Goal: Task Accomplishment & Management: Use online tool/utility

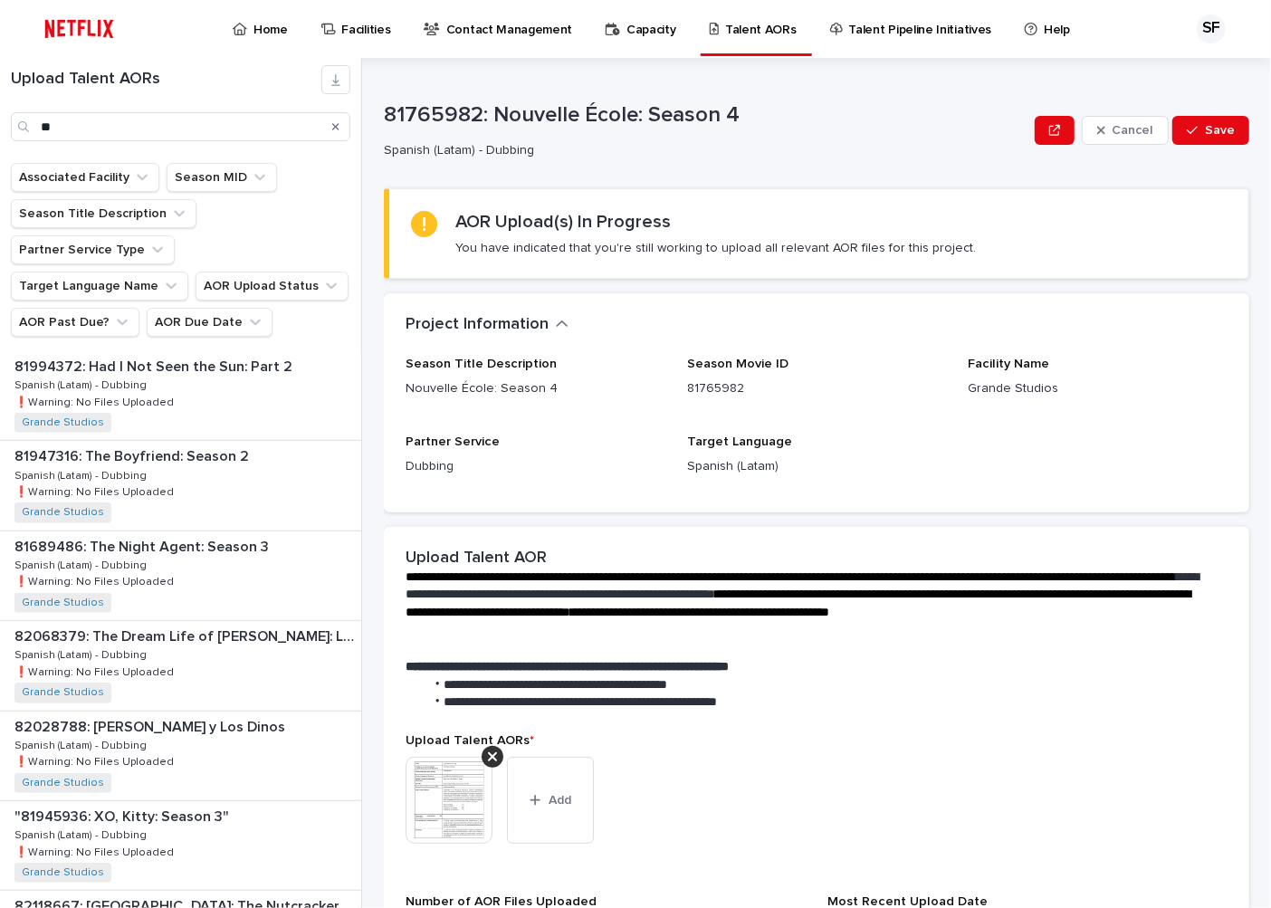
scroll to position [502, 0]
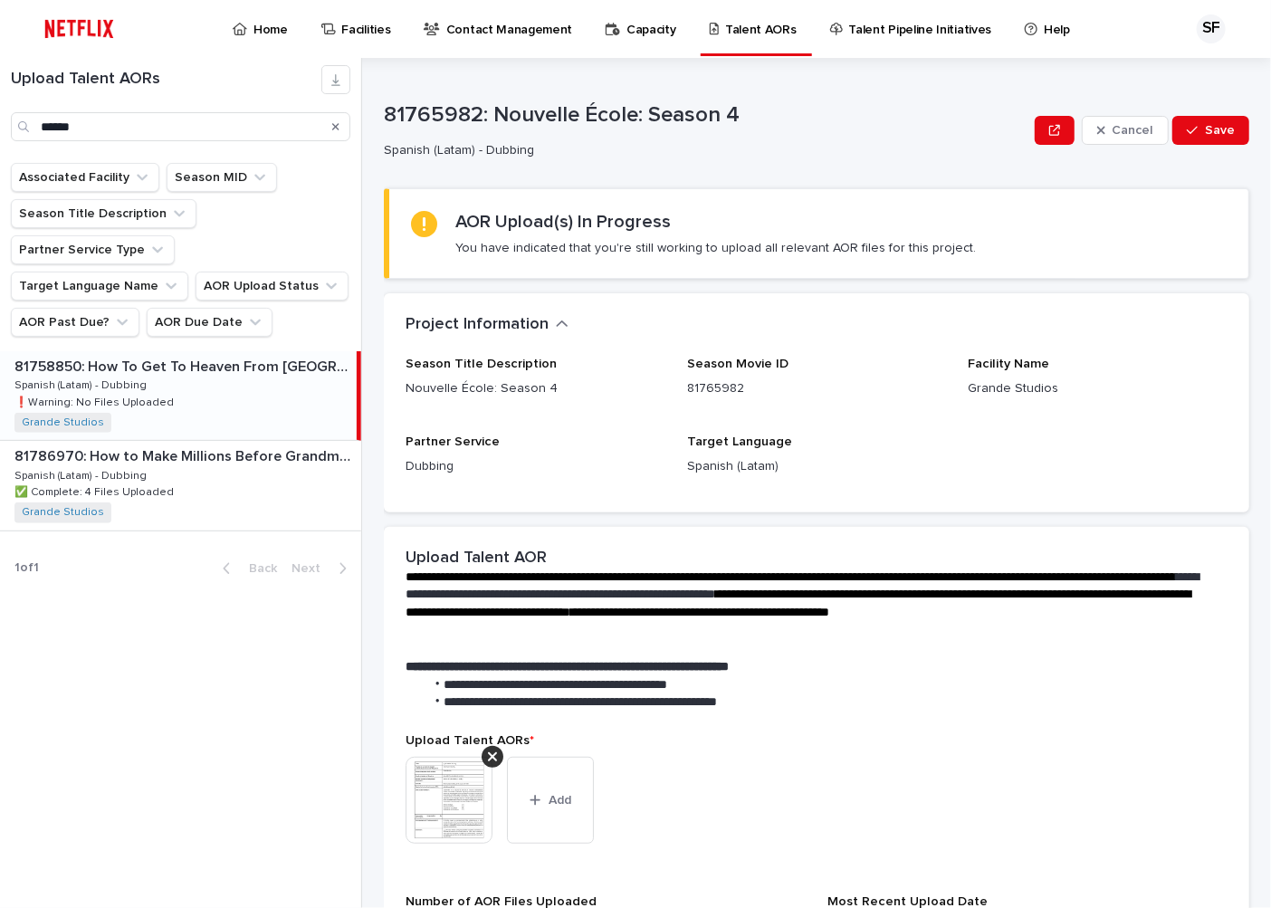
type input "******"
click at [191, 353] on div "81758850: How To Get To Heaven From [GEOGRAPHIC_DATA]: Season 1 81758850: How T…" at bounding box center [178, 395] width 357 height 89
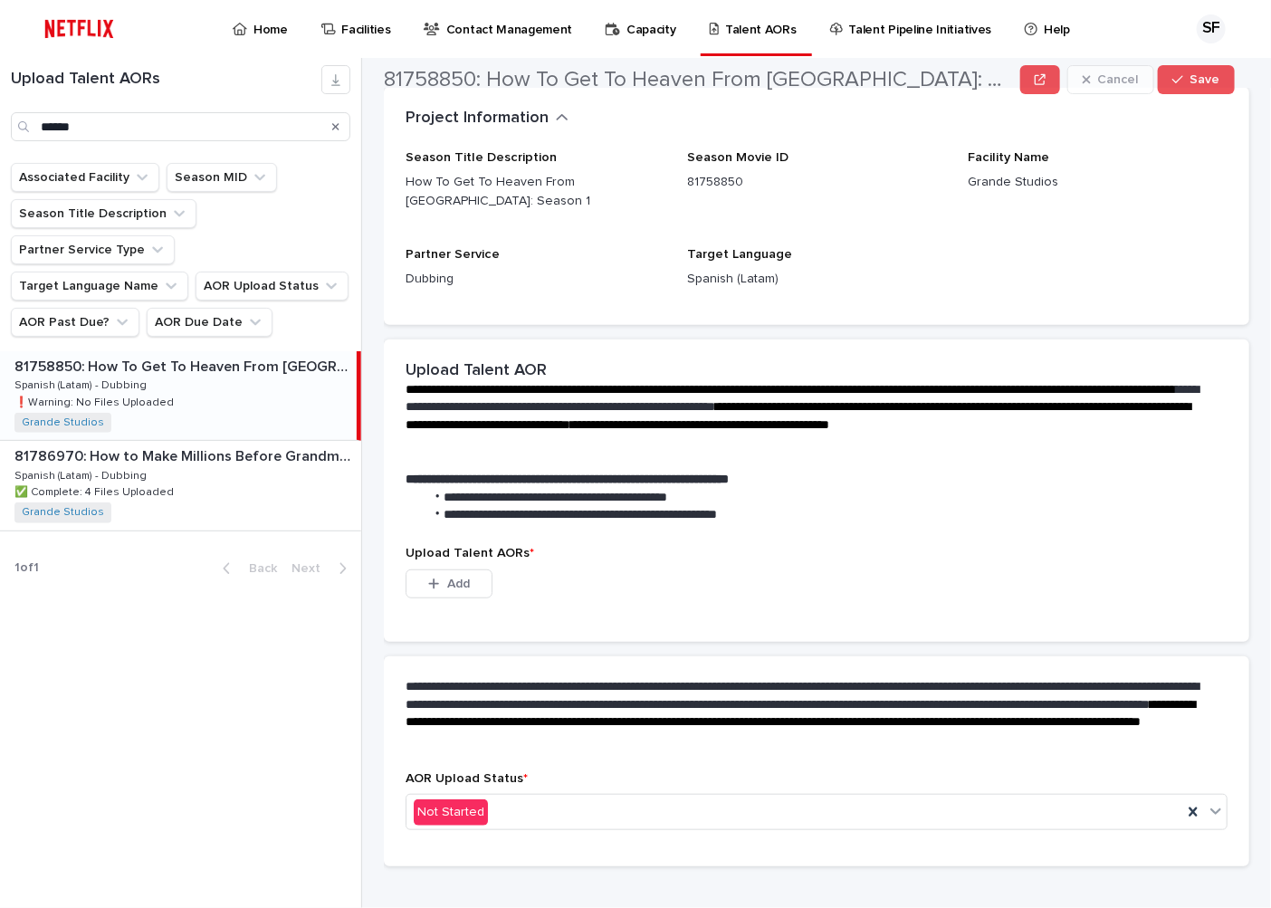
scroll to position [201, 0]
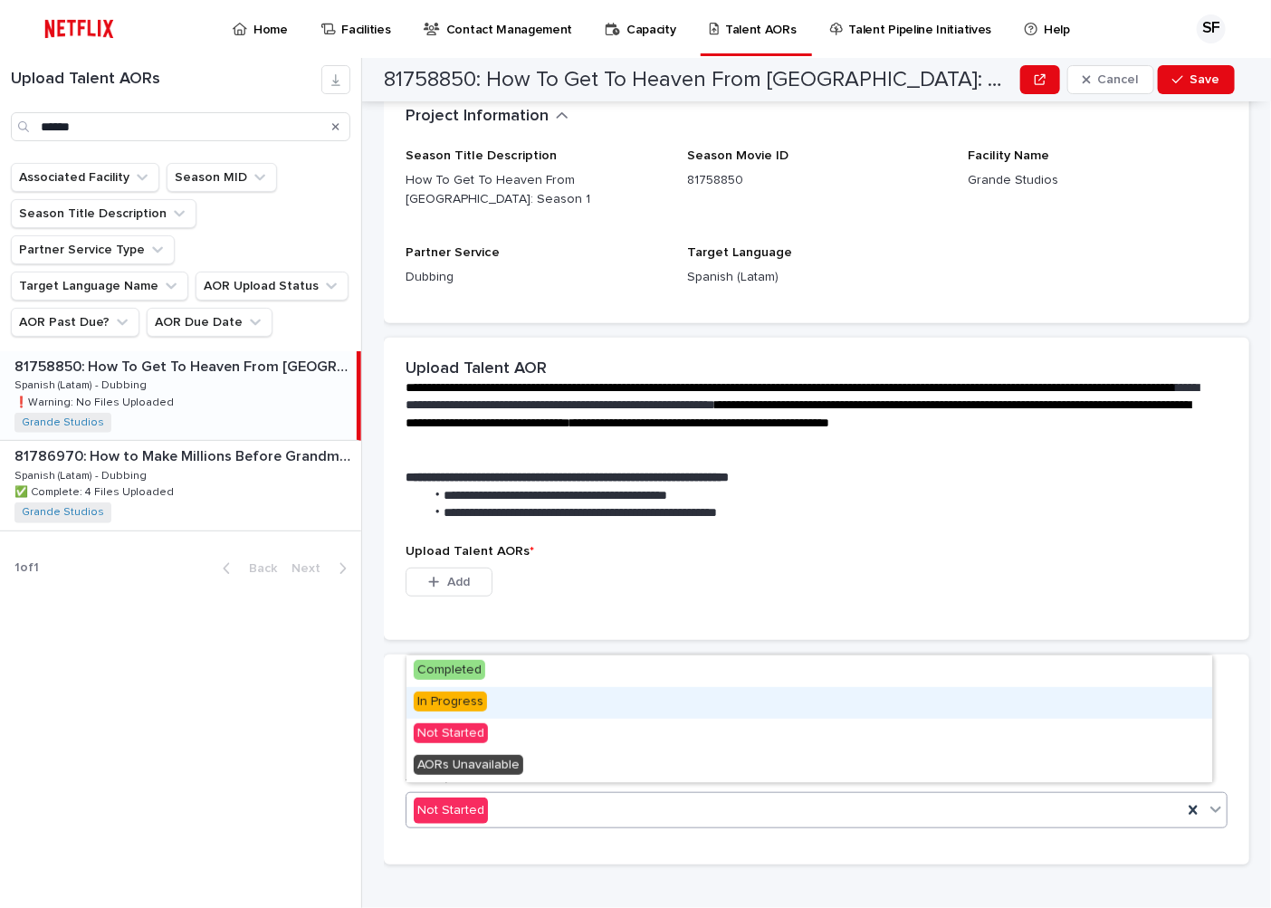
click at [435, 704] on span "In Progress" at bounding box center [450, 702] width 73 height 20
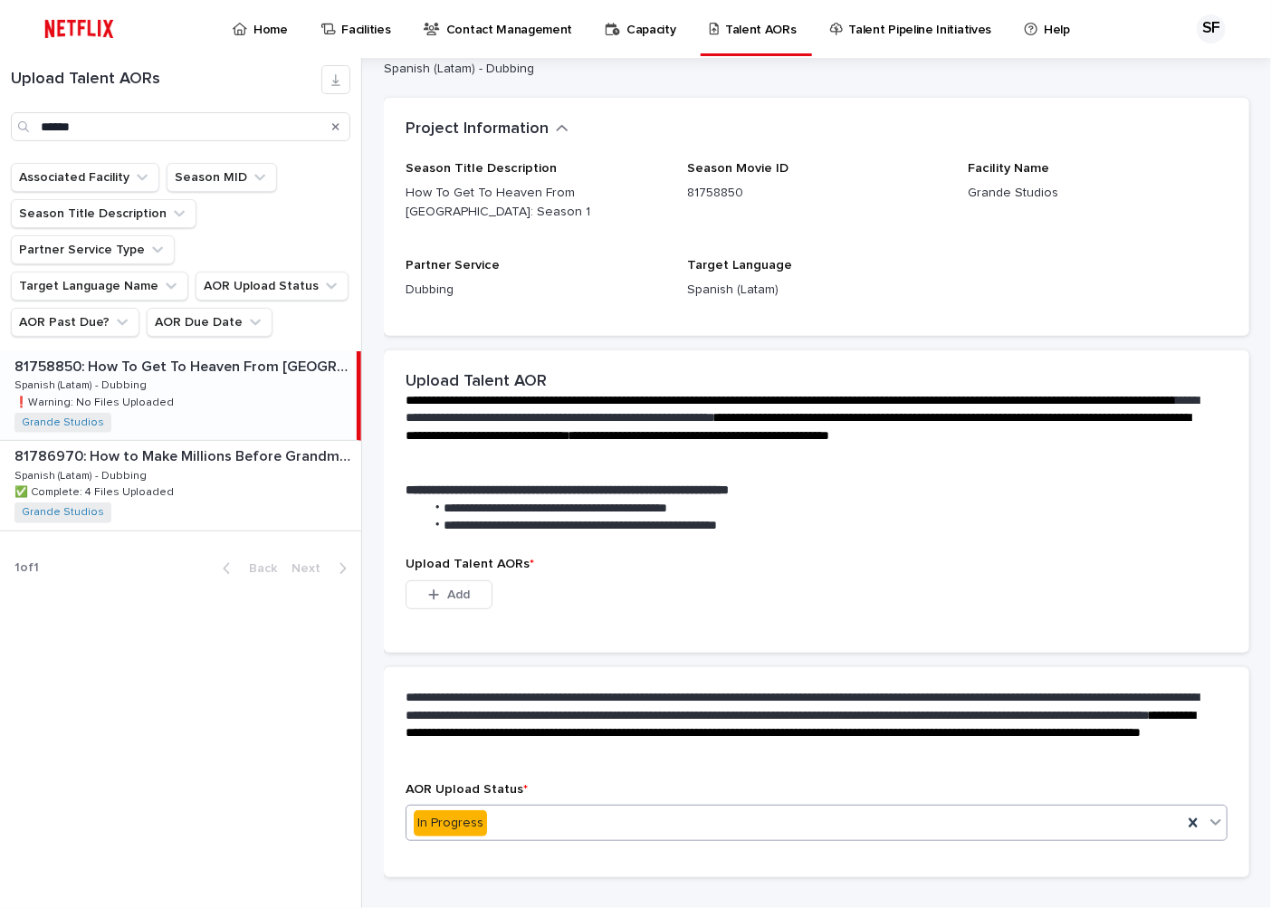
scroll to position [100, 0]
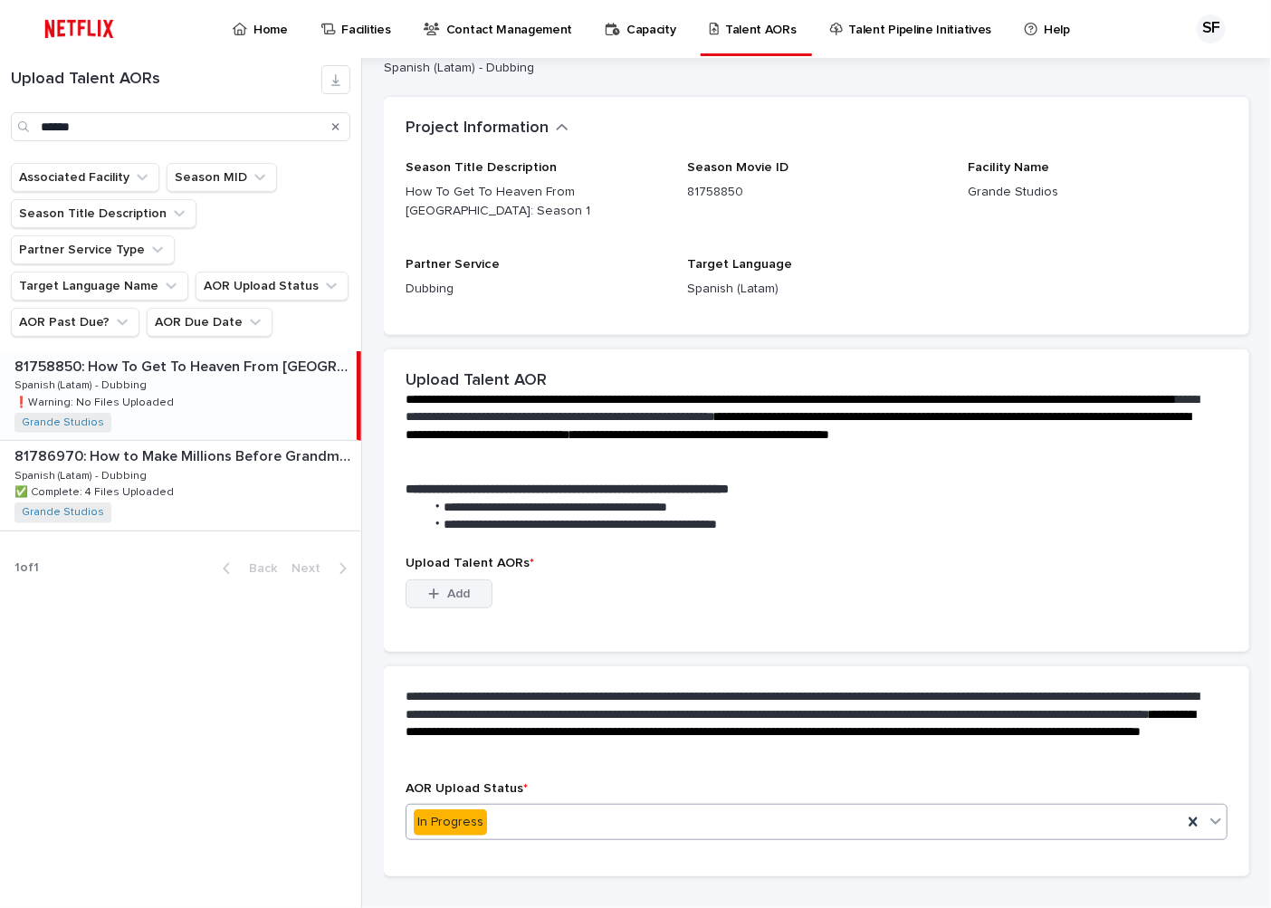
click at [463, 587] on span "Add" at bounding box center [458, 593] width 23 height 13
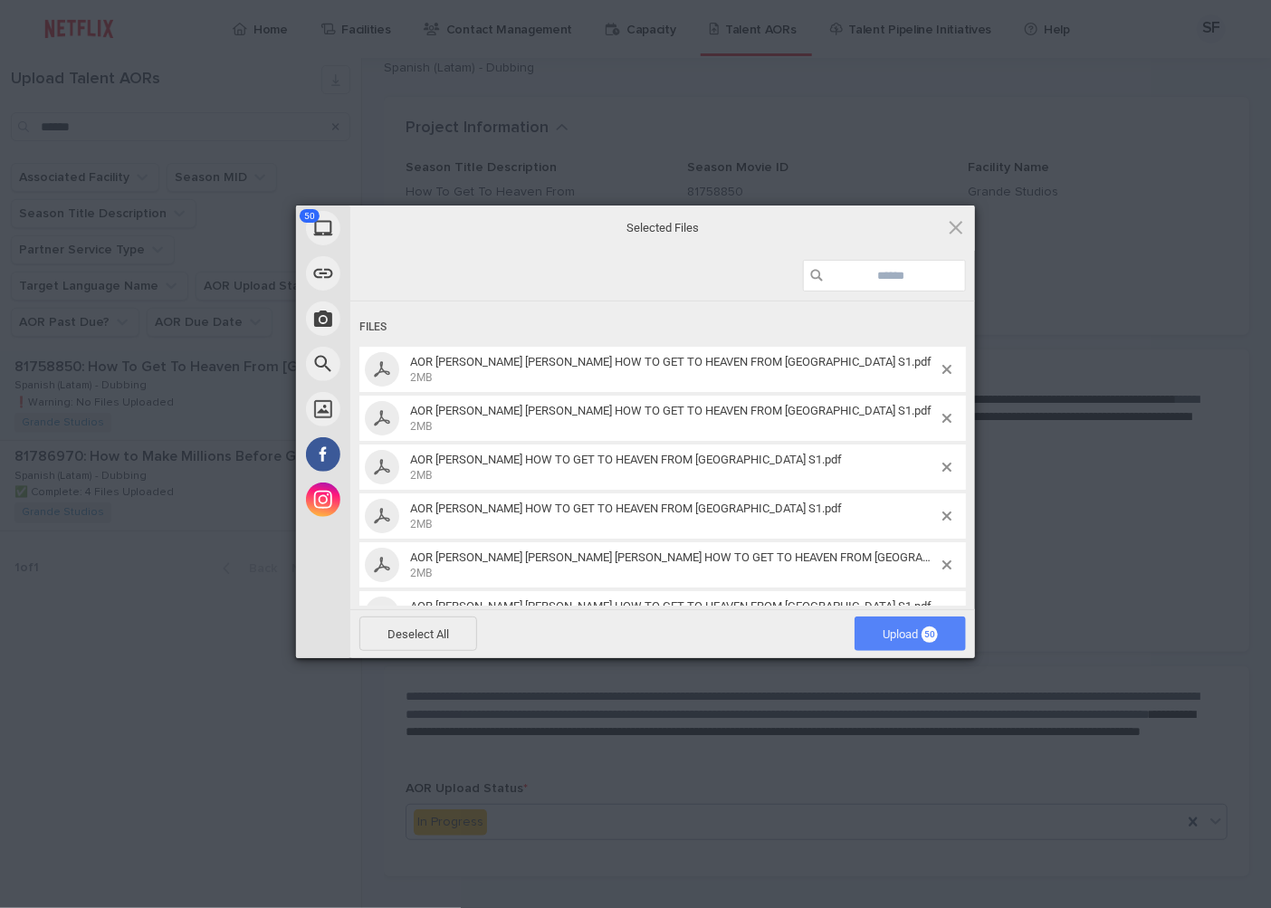
click at [887, 628] on span "Upload 50" at bounding box center [909, 634] width 55 height 14
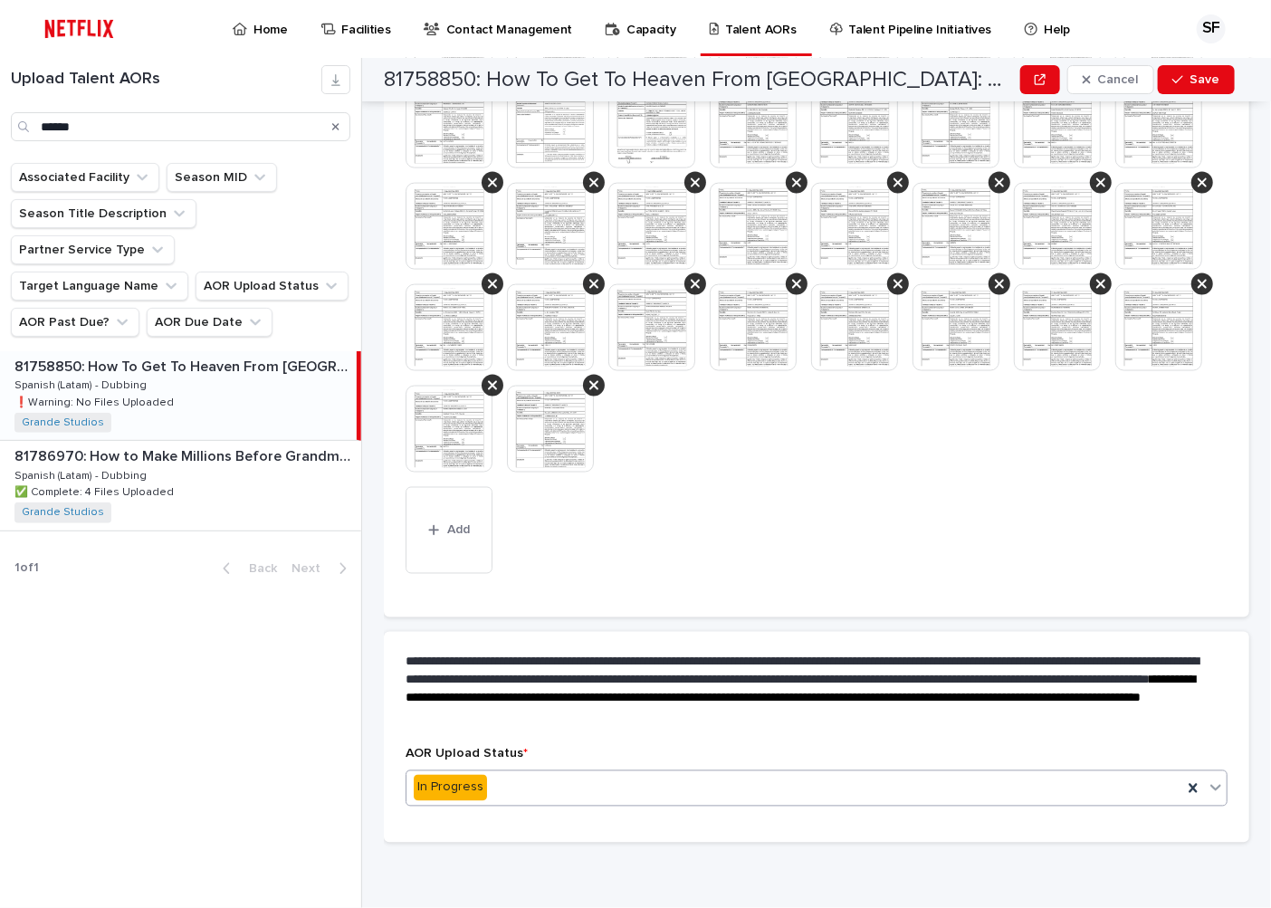
scroll to position [1099, 0]
click at [466, 524] on span "Add" at bounding box center [458, 530] width 23 height 13
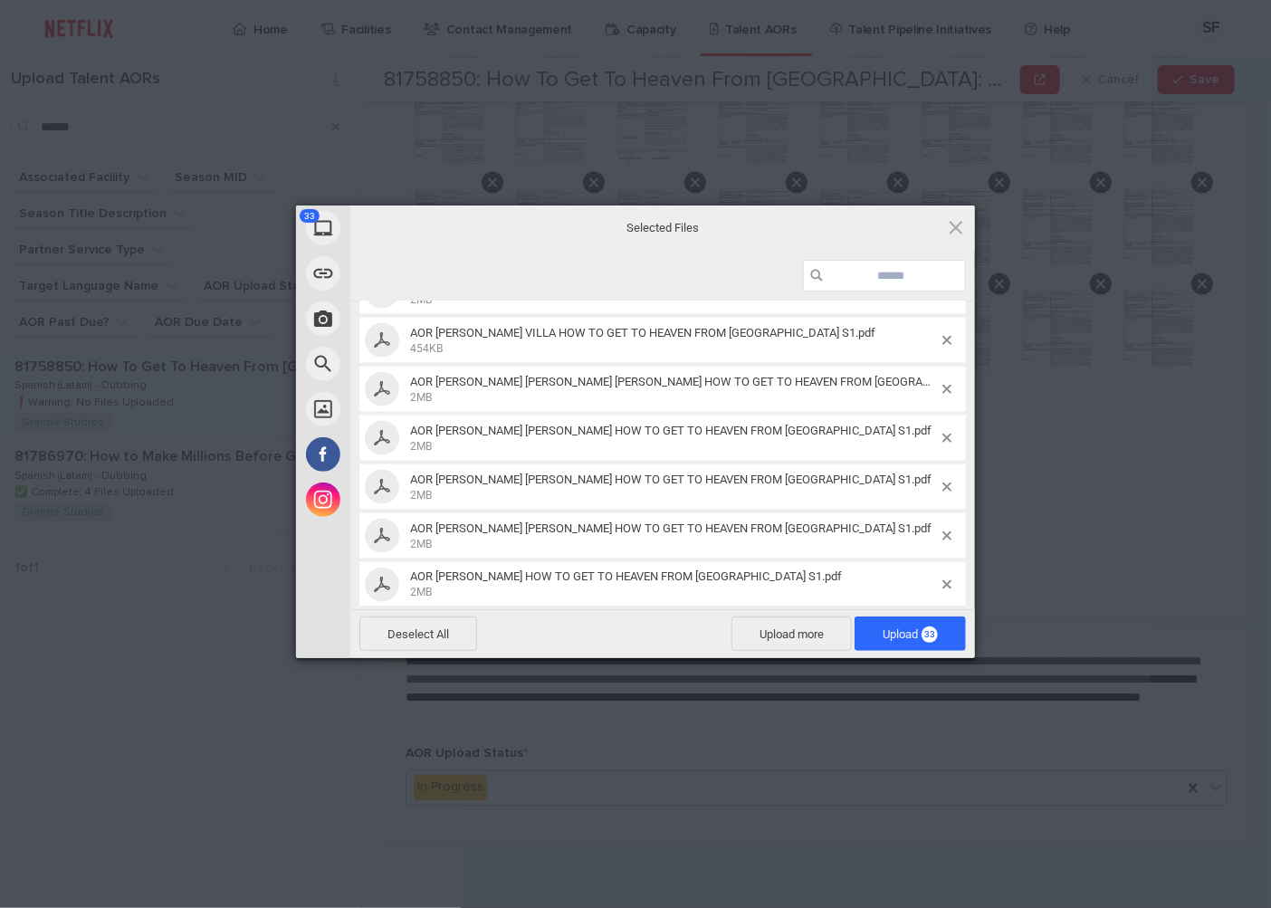
scroll to position [1363, 0]
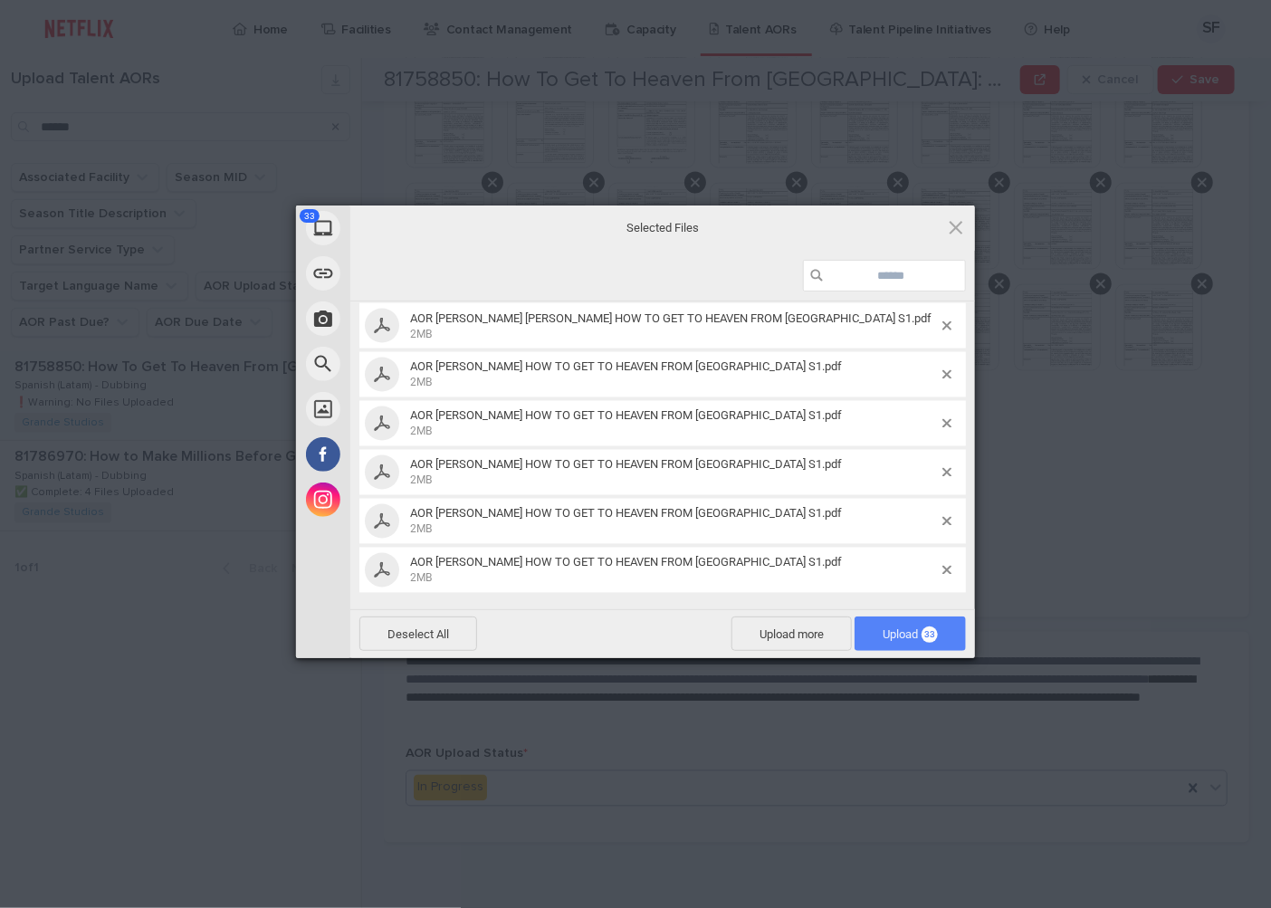
click at [894, 623] on span "Upload 33" at bounding box center [909, 633] width 111 height 34
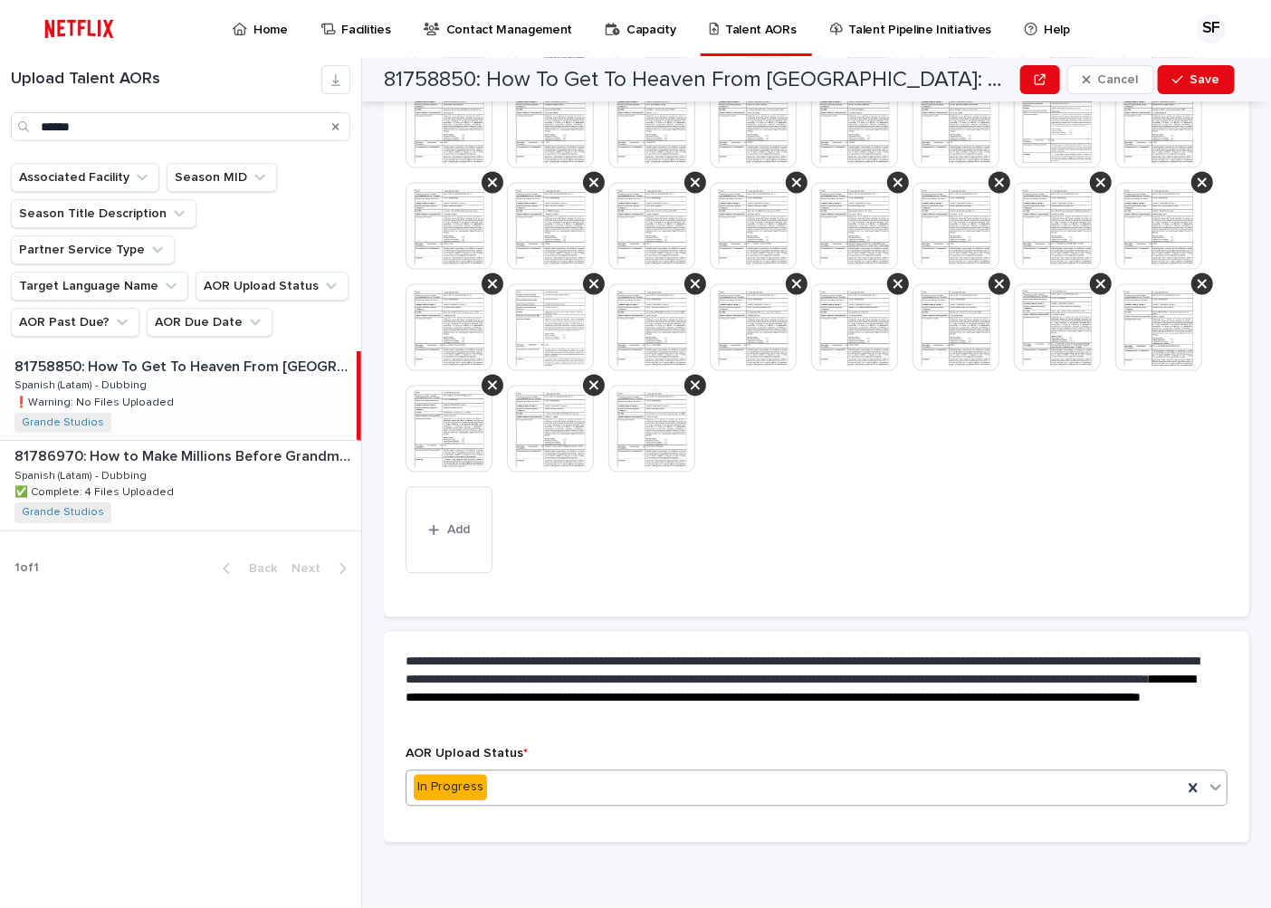
scroll to position [1504, 0]
click at [552, 792] on div "In Progress" at bounding box center [794, 788] width 776 height 30
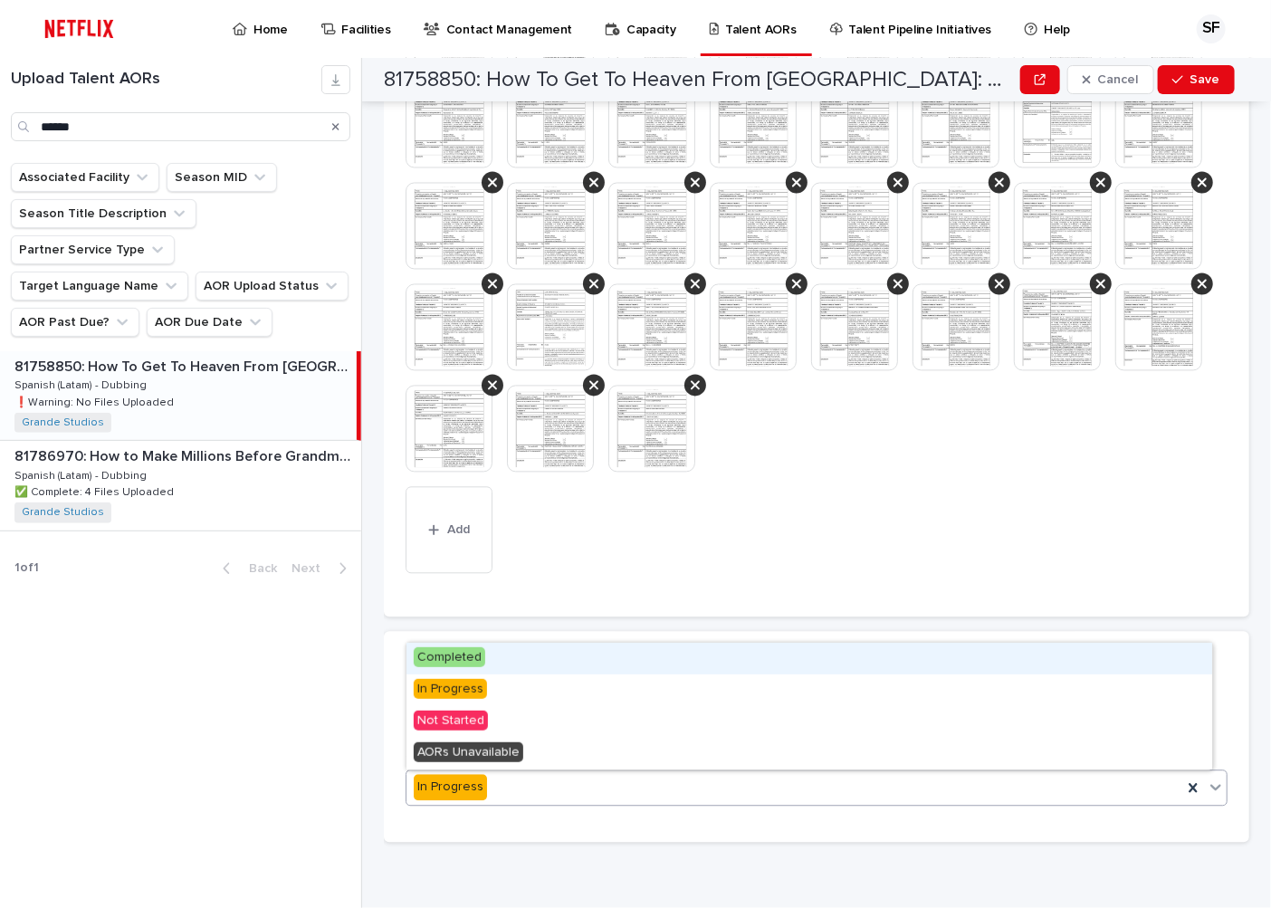
click at [544, 663] on div "Completed" at bounding box center [809, 659] width 806 height 32
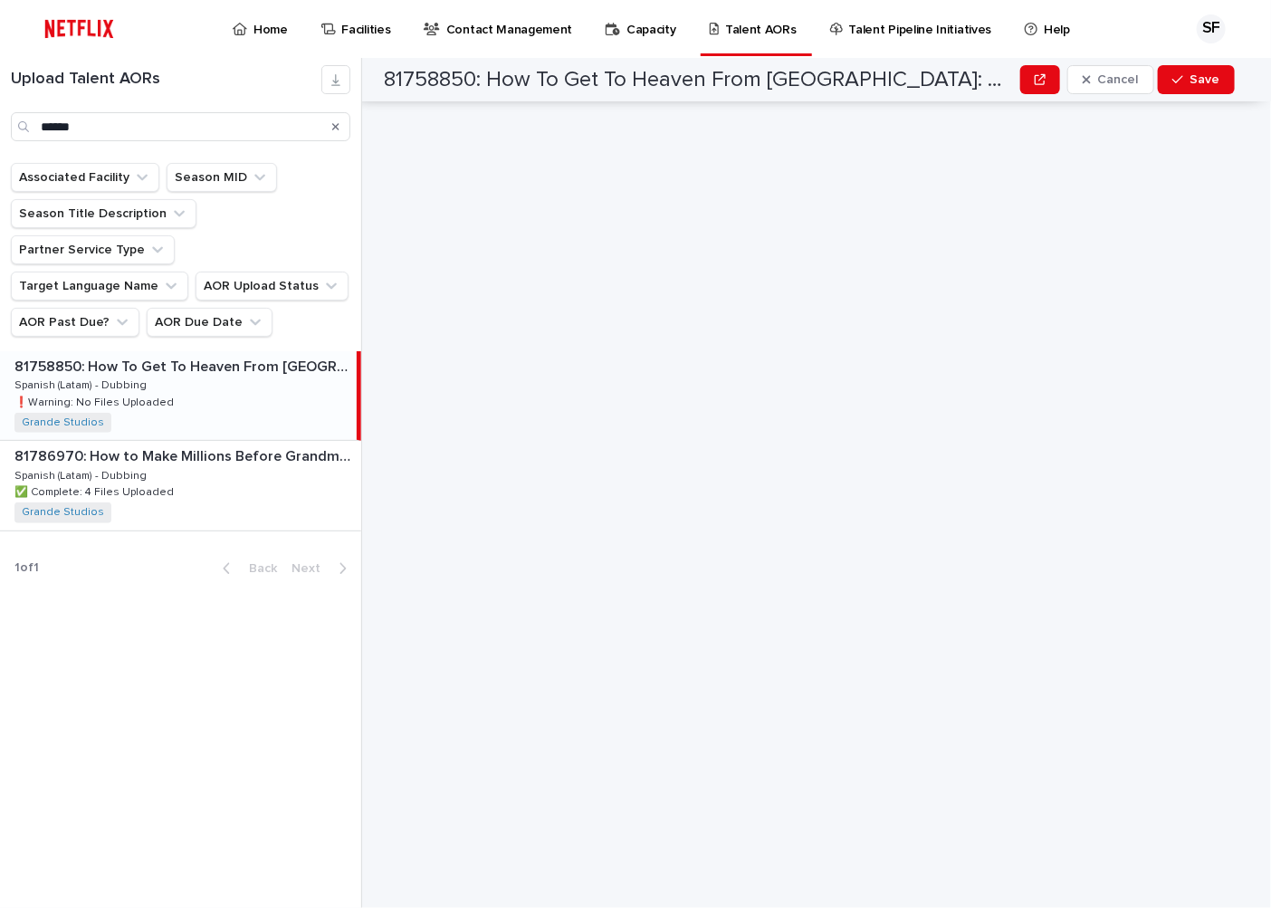
scroll to position [0, 0]
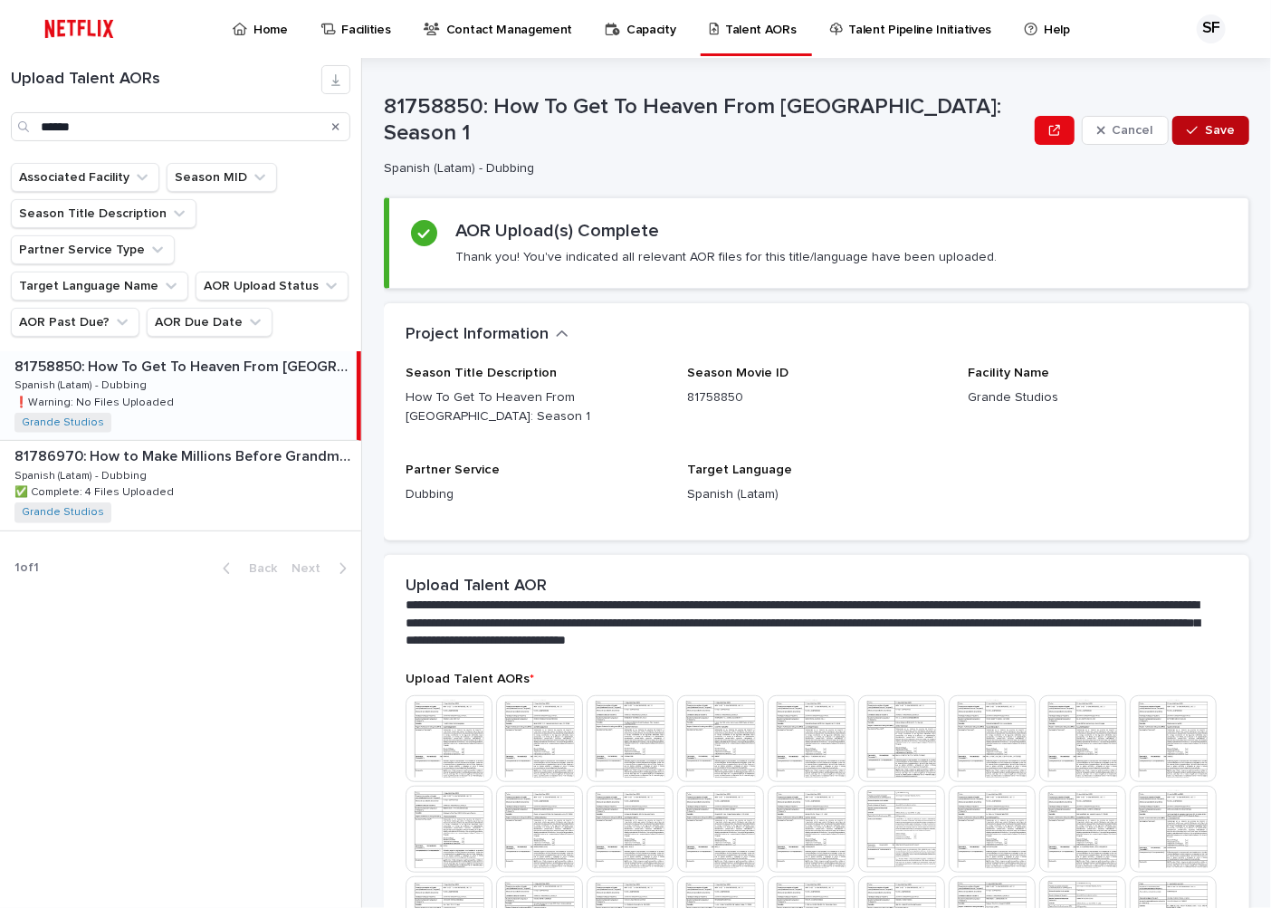
click at [1215, 132] on span "Save" at bounding box center [1220, 130] width 30 height 13
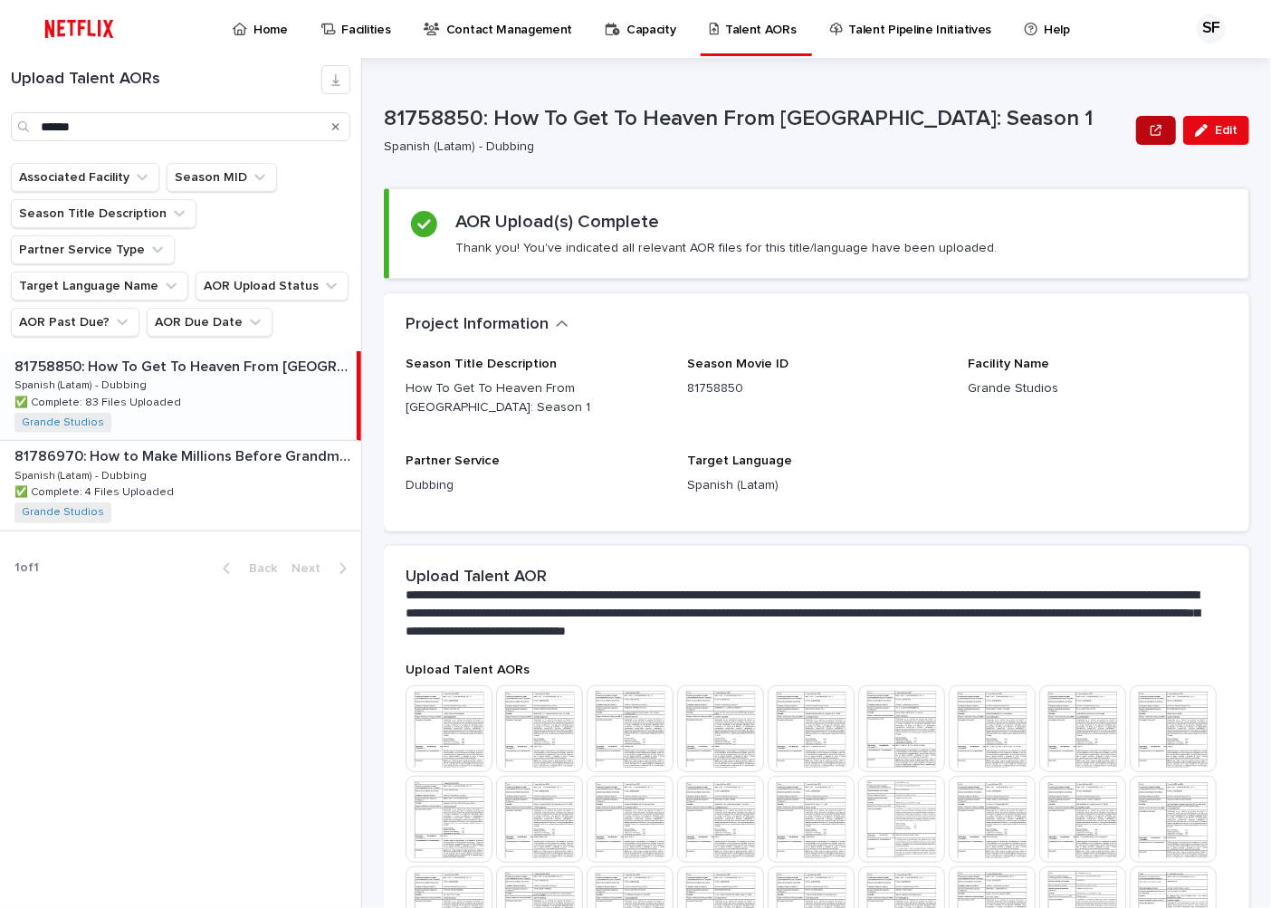
click at [1150, 128] on button "button" at bounding box center [1156, 130] width 40 height 29
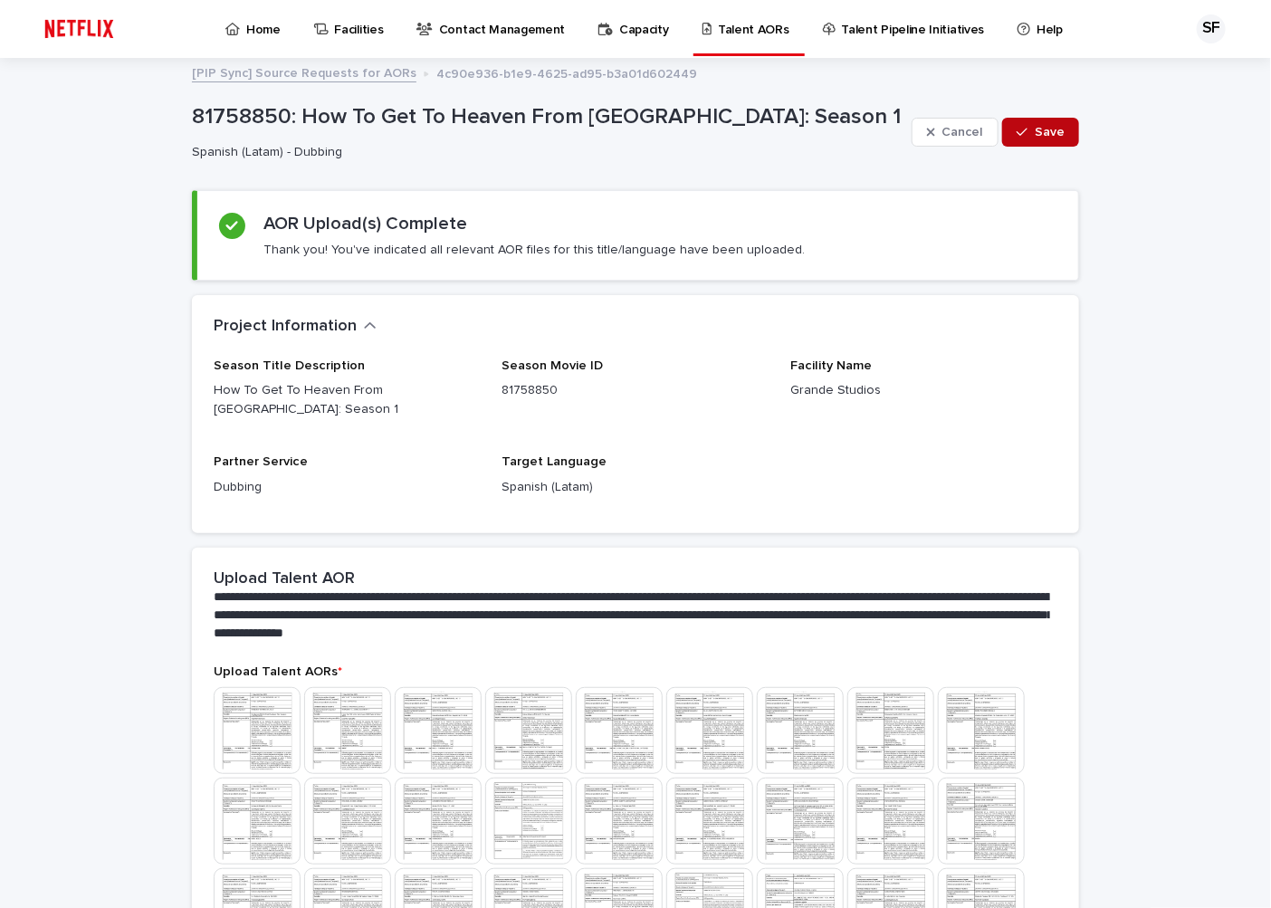
click at [1035, 121] on button "Save" at bounding box center [1040, 132] width 77 height 29
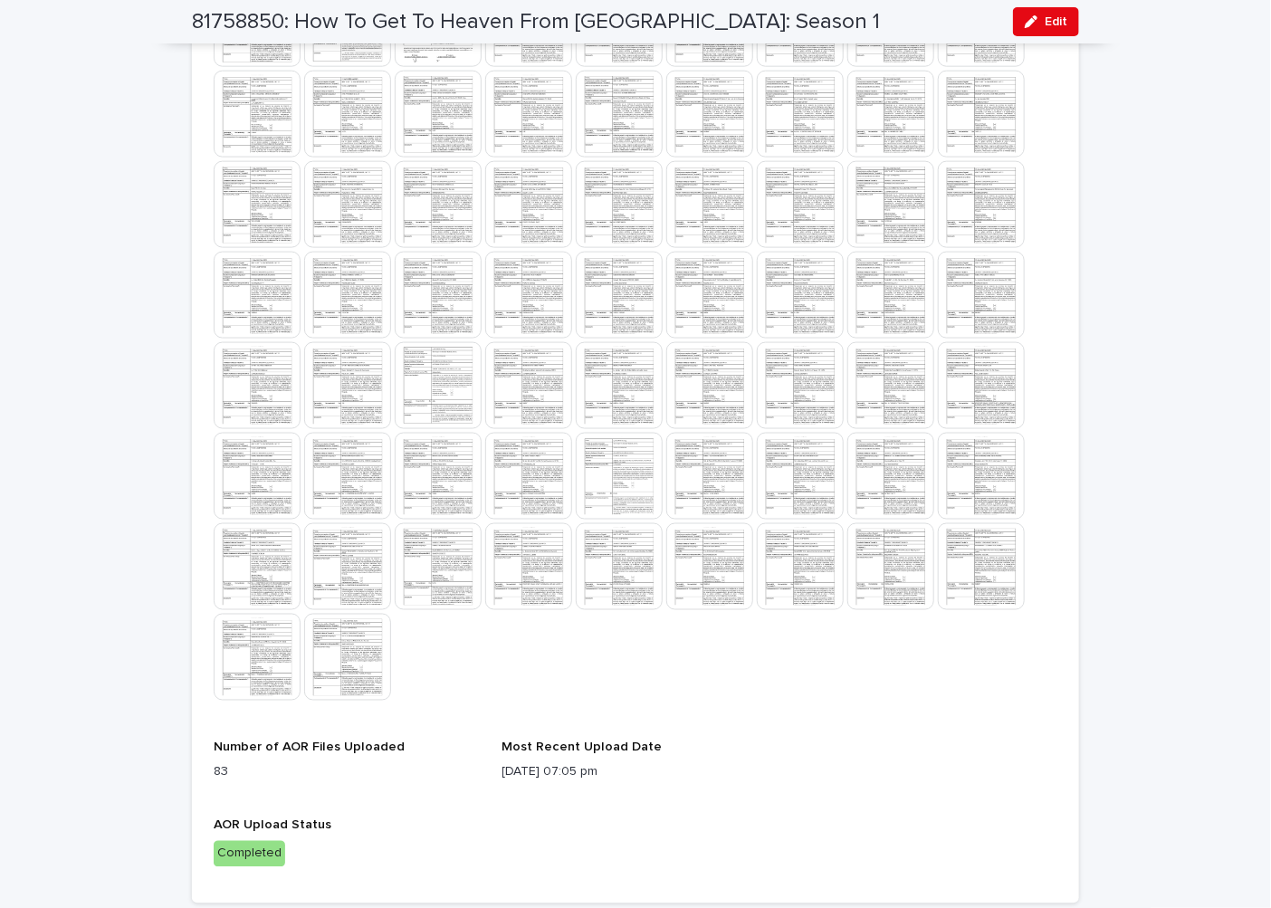
scroll to position [865, 0]
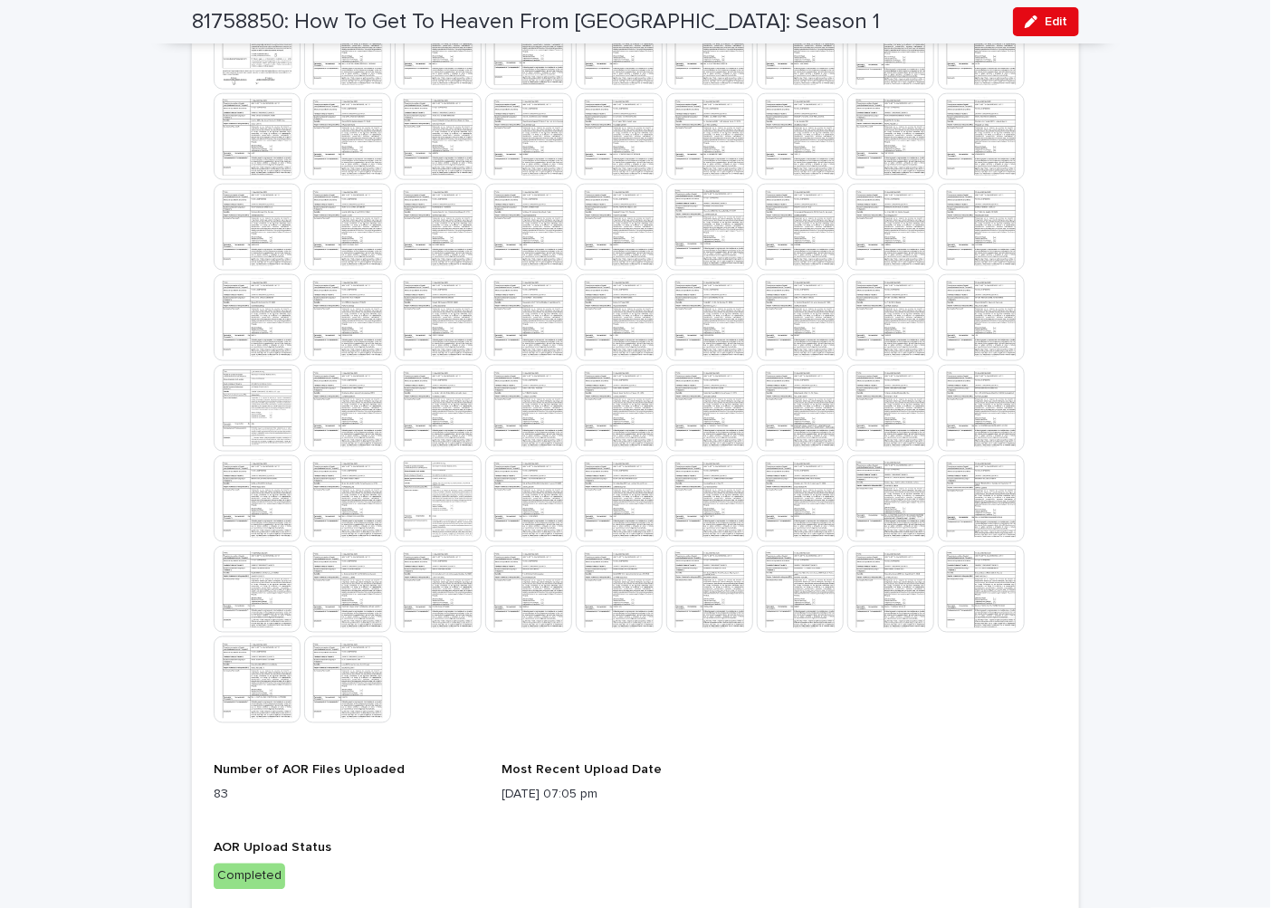
click at [758, 15] on div "81758850: How To Get To Heaven From [GEOGRAPHIC_DATA]: Season 1 Edit" at bounding box center [635, 21] width 887 height 43
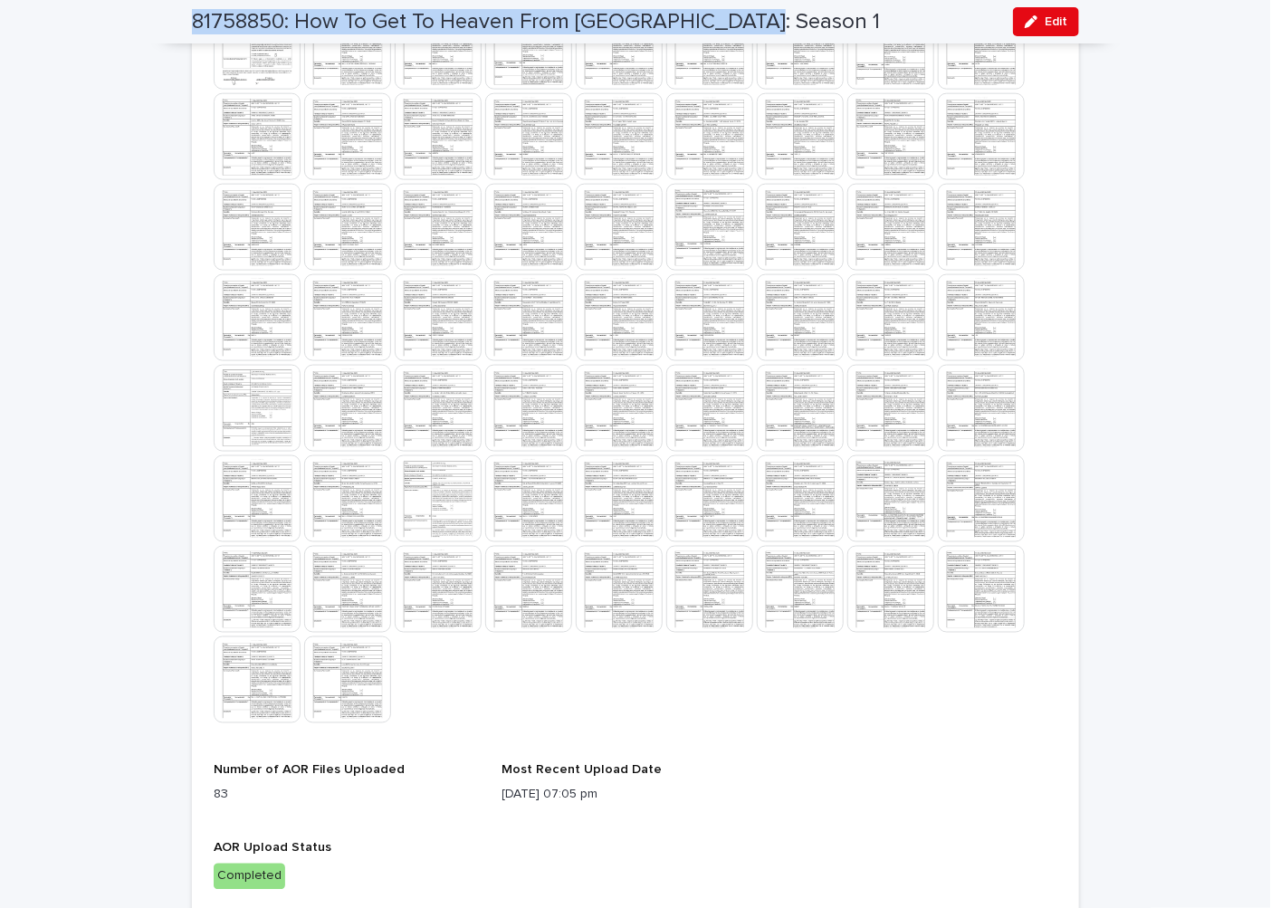
drag, startPoint x: 755, startPoint y: 23, endPoint x: 185, endPoint y: 24, distance: 570.2
click at [192, 24] on div "81758850: How To Get To Heaven From [GEOGRAPHIC_DATA]: Season 1 Edit" at bounding box center [635, 21] width 887 height 43
copy h2 "81758850: How To Get To Heaven From [GEOGRAPHIC_DATA]: Season 1"
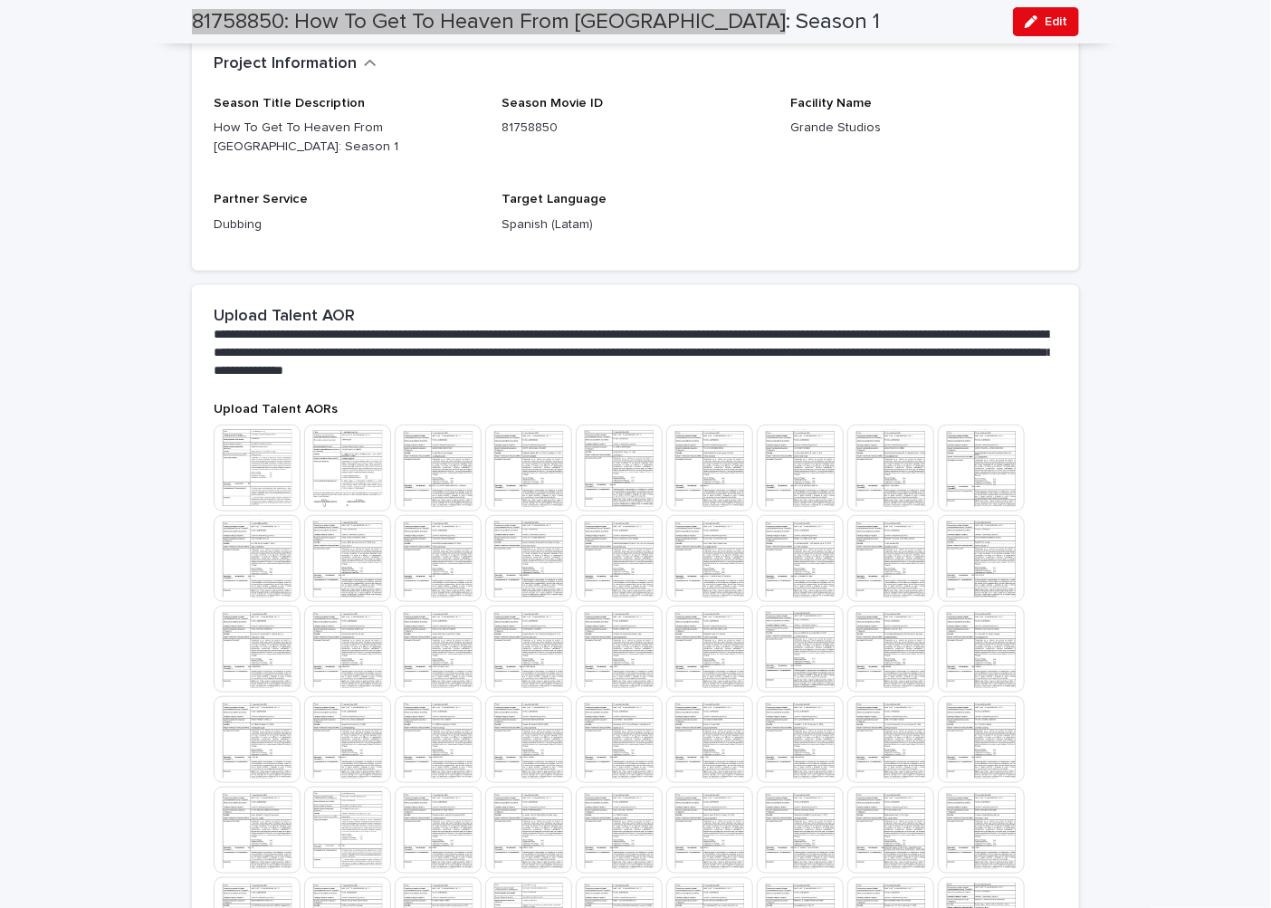
scroll to position [0, 0]
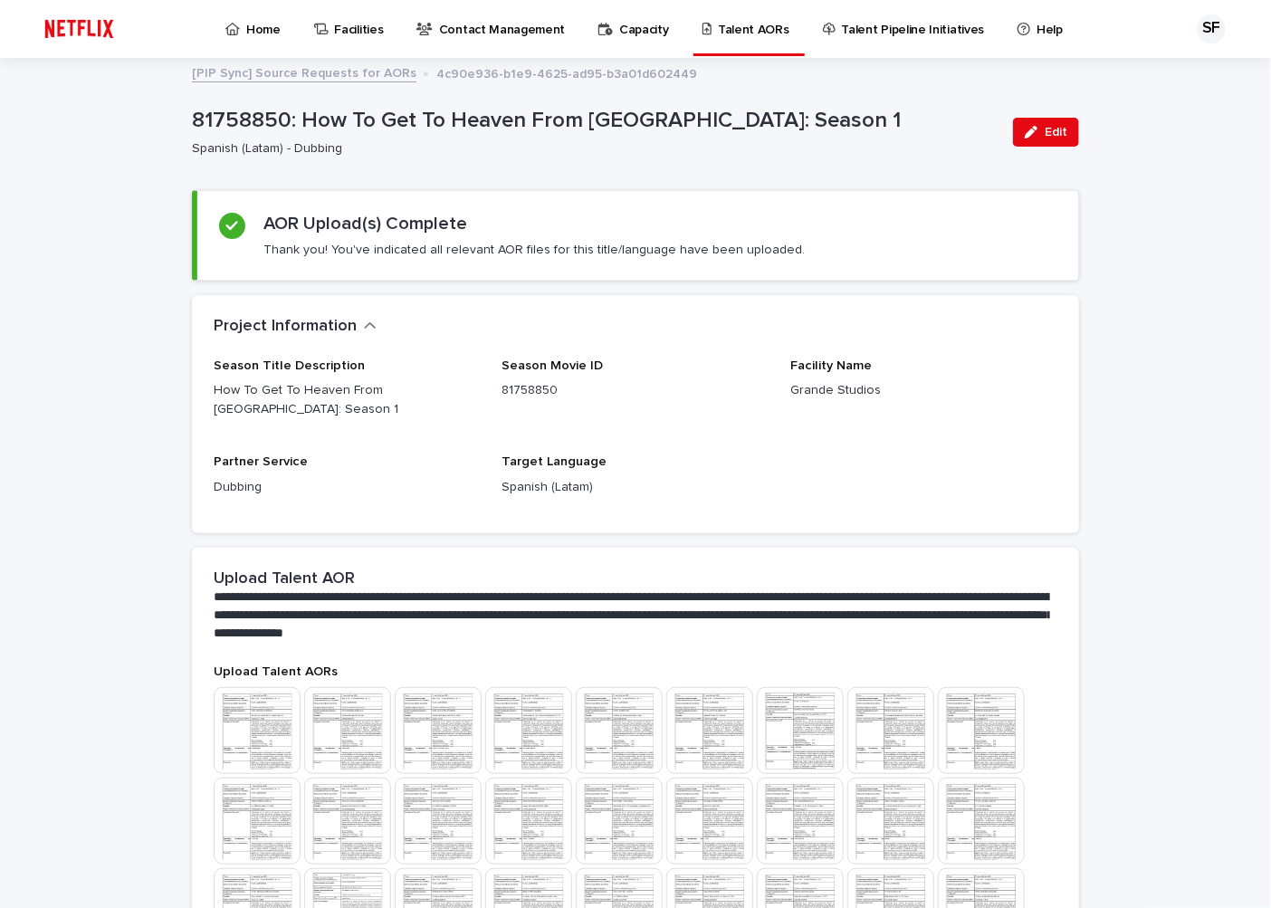
click at [257, 31] on p "Home" at bounding box center [263, 19] width 34 height 38
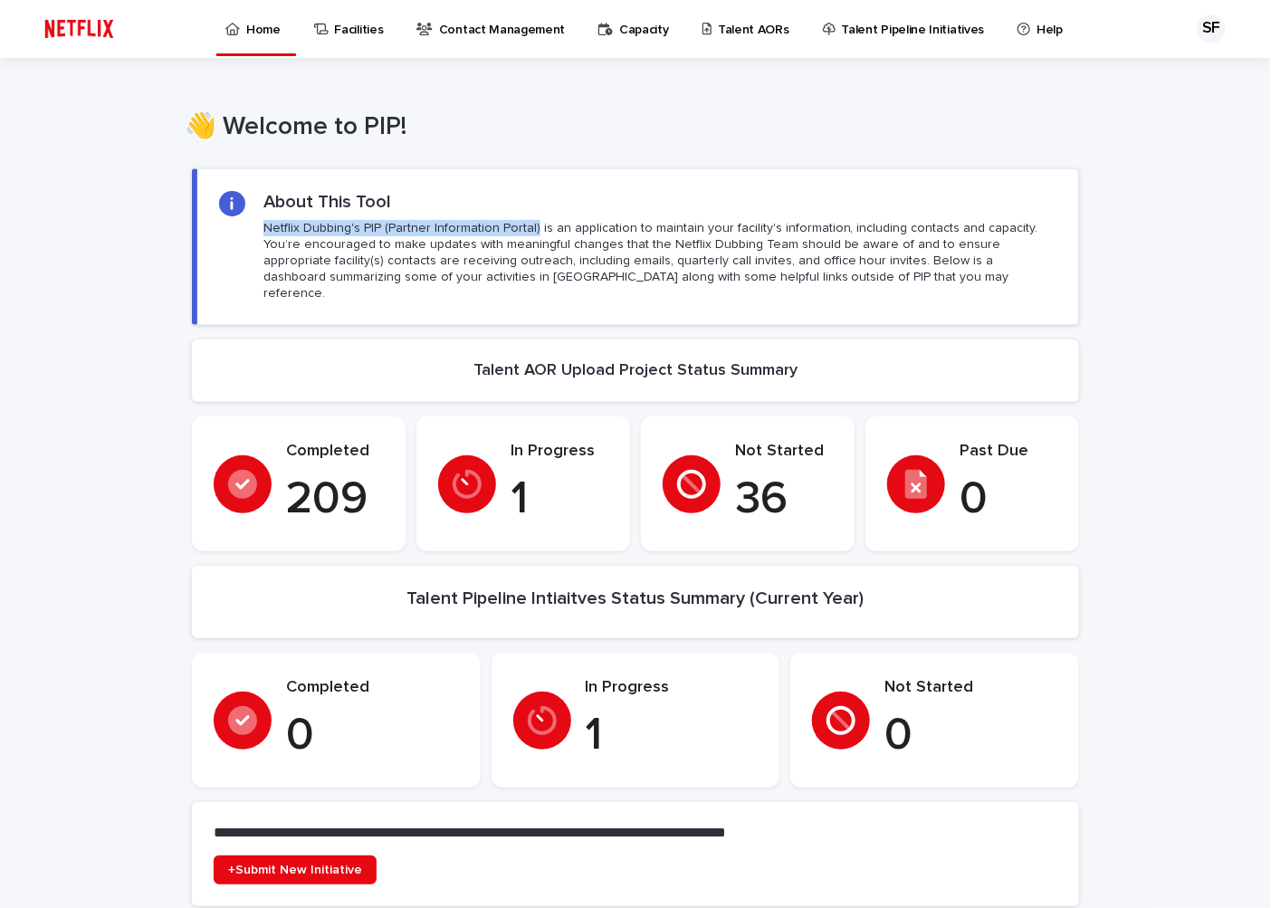
drag, startPoint x: 522, startPoint y: 224, endPoint x: 255, endPoint y: 224, distance: 267.0
click at [263, 224] on p "Netflix Dubbing's PIP (Partner Information Portal) is an application to maintai…" at bounding box center [659, 261] width 793 height 82
copy p "Netflix Dubbing's PIP (Partner Information Portal)"
click at [739, 34] on p "Talent AORs" at bounding box center [754, 19] width 72 height 38
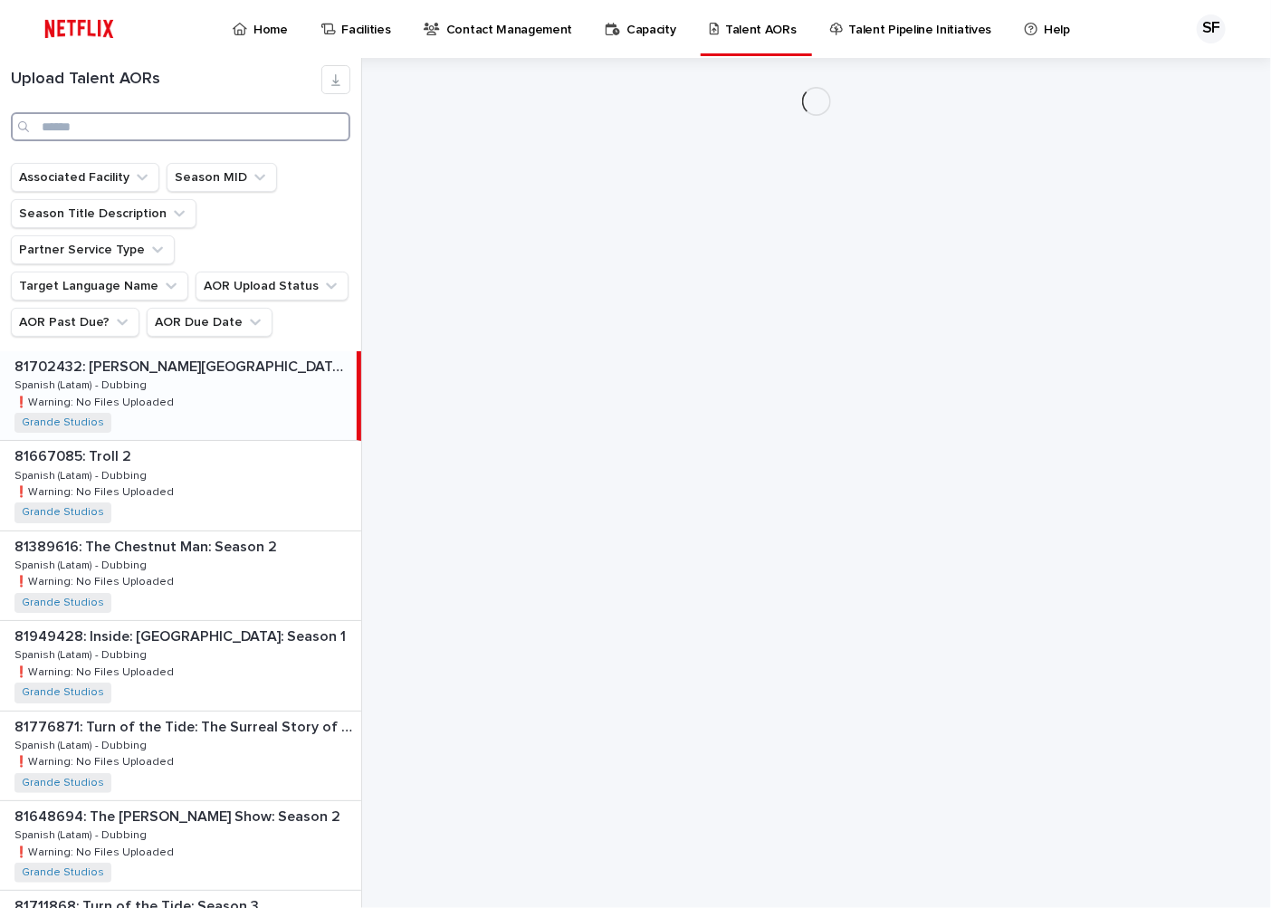
click at [76, 118] on input "Search" at bounding box center [180, 126] width 339 height 29
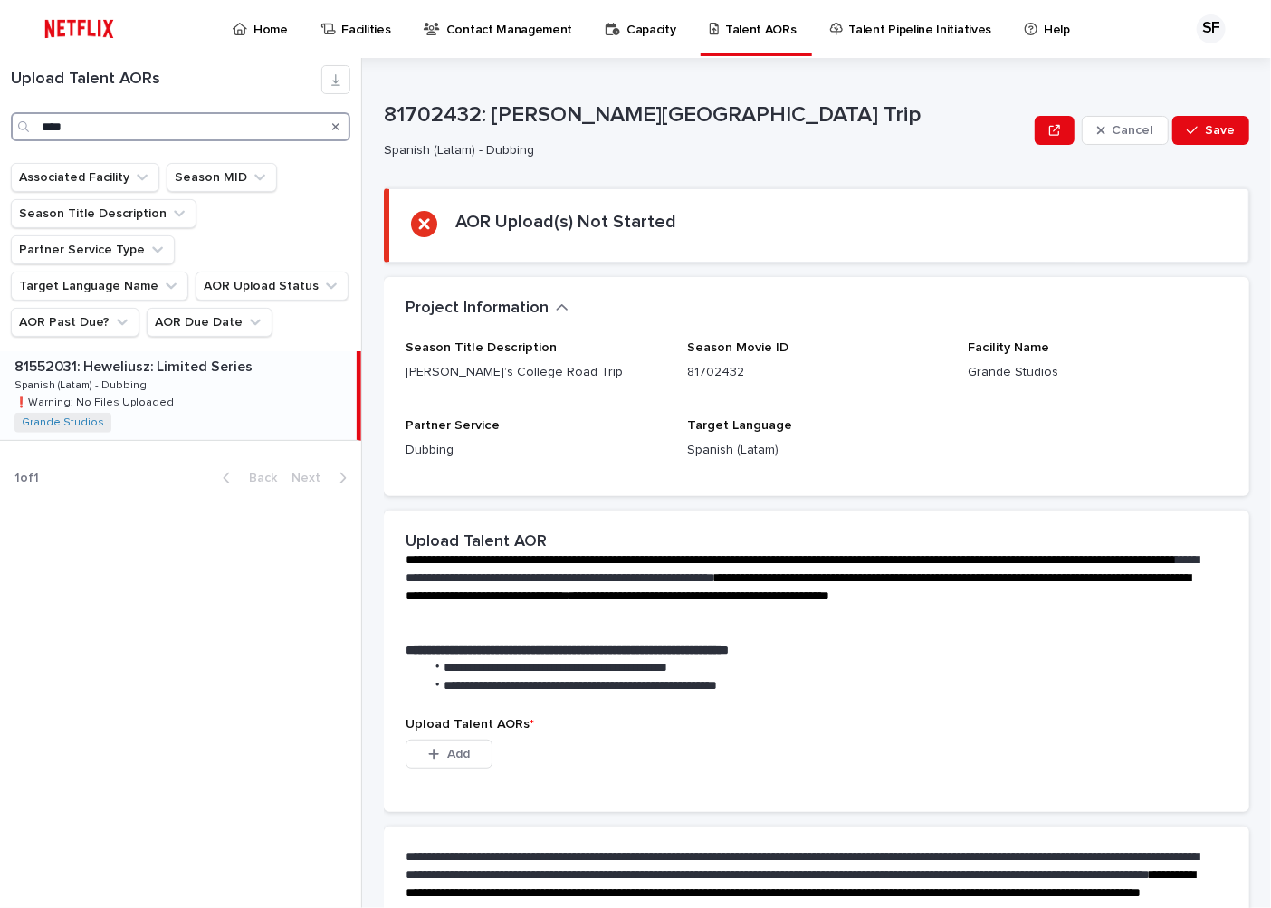
type input "****"
click at [191, 351] on div "81552031: Heweliusz: Limited Series 81552031: Heweliusz: Limited Series Spanish…" at bounding box center [178, 395] width 357 height 89
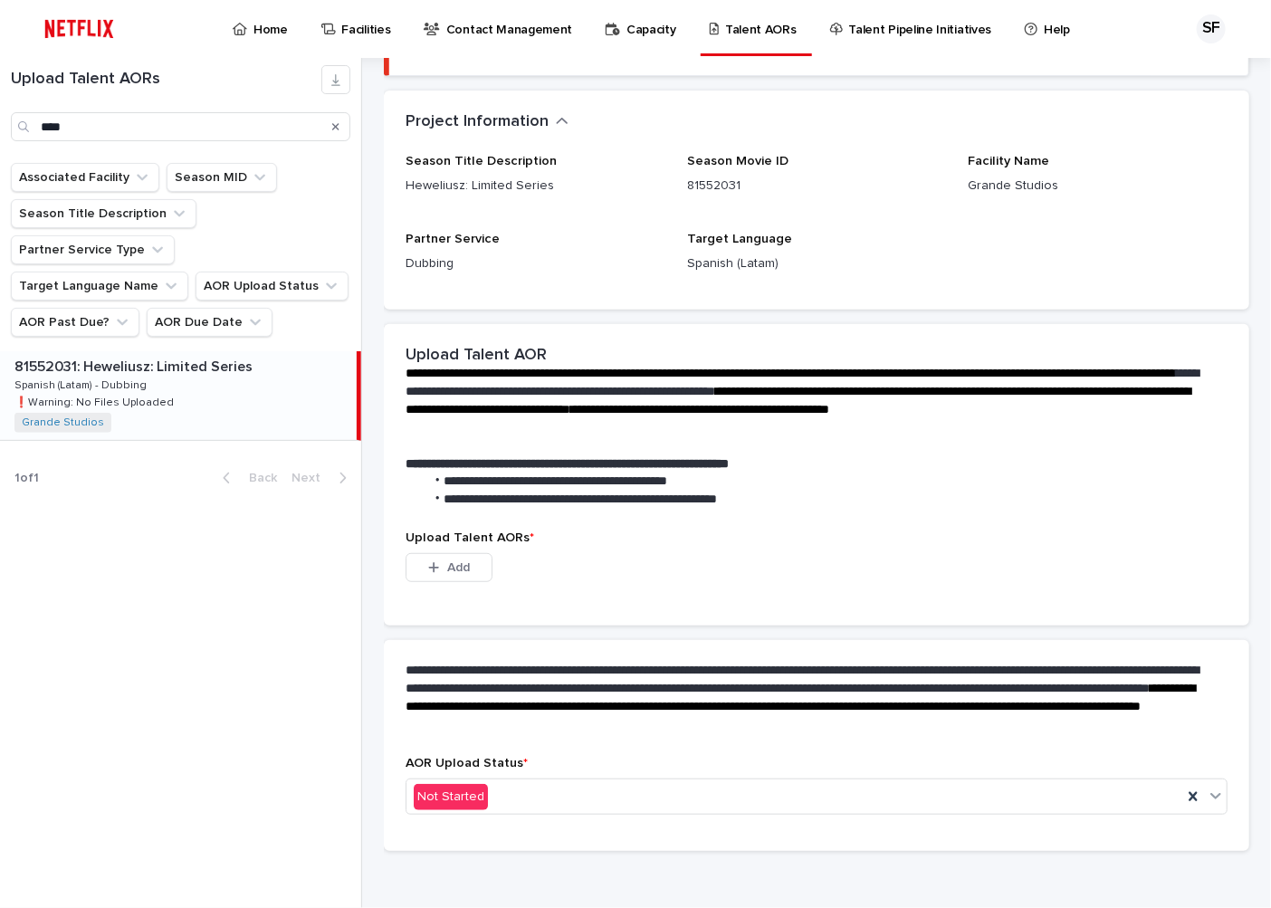
scroll to position [195, 0]
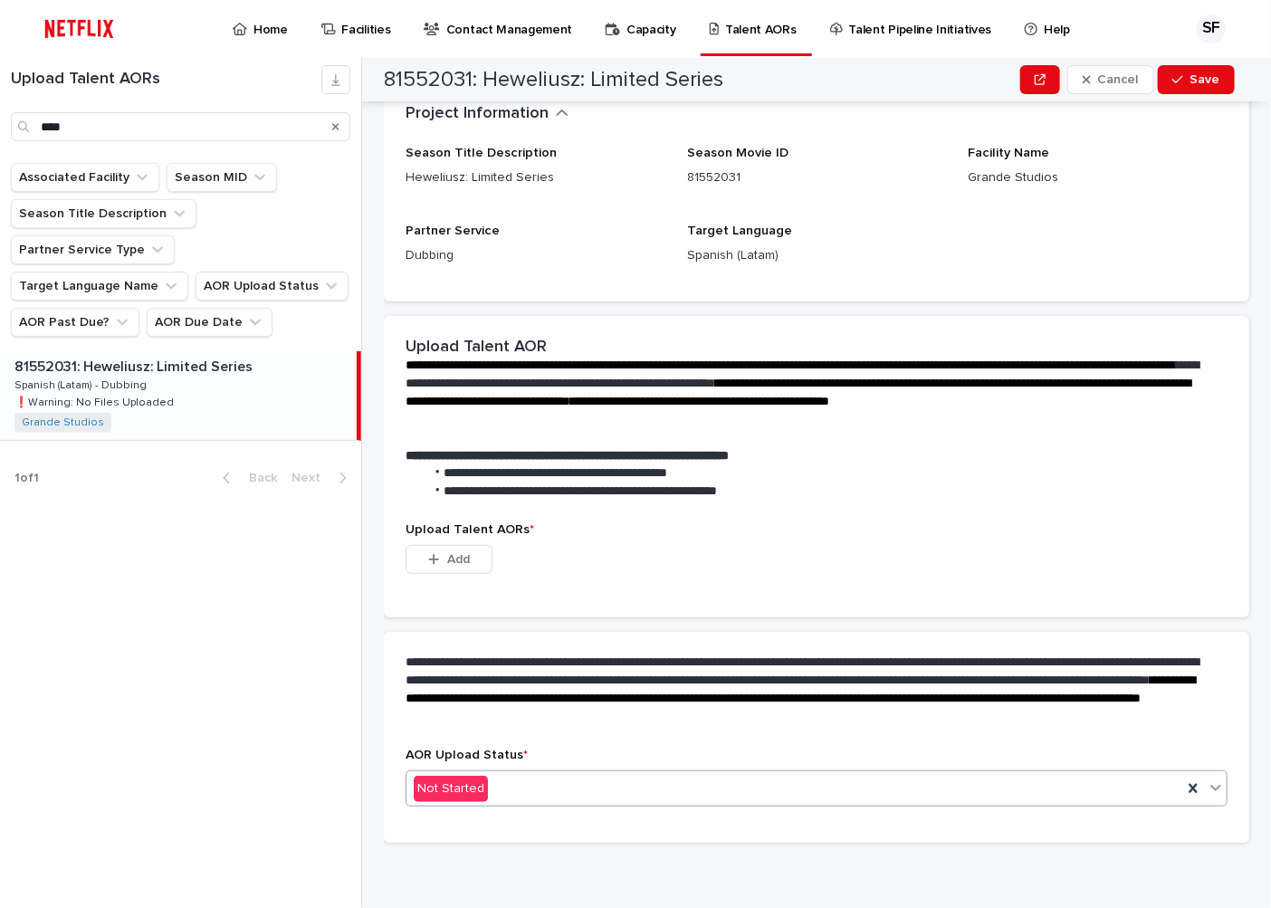
click at [490, 790] on div "Not Started" at bounding box center [794, 789] width 776 height 30
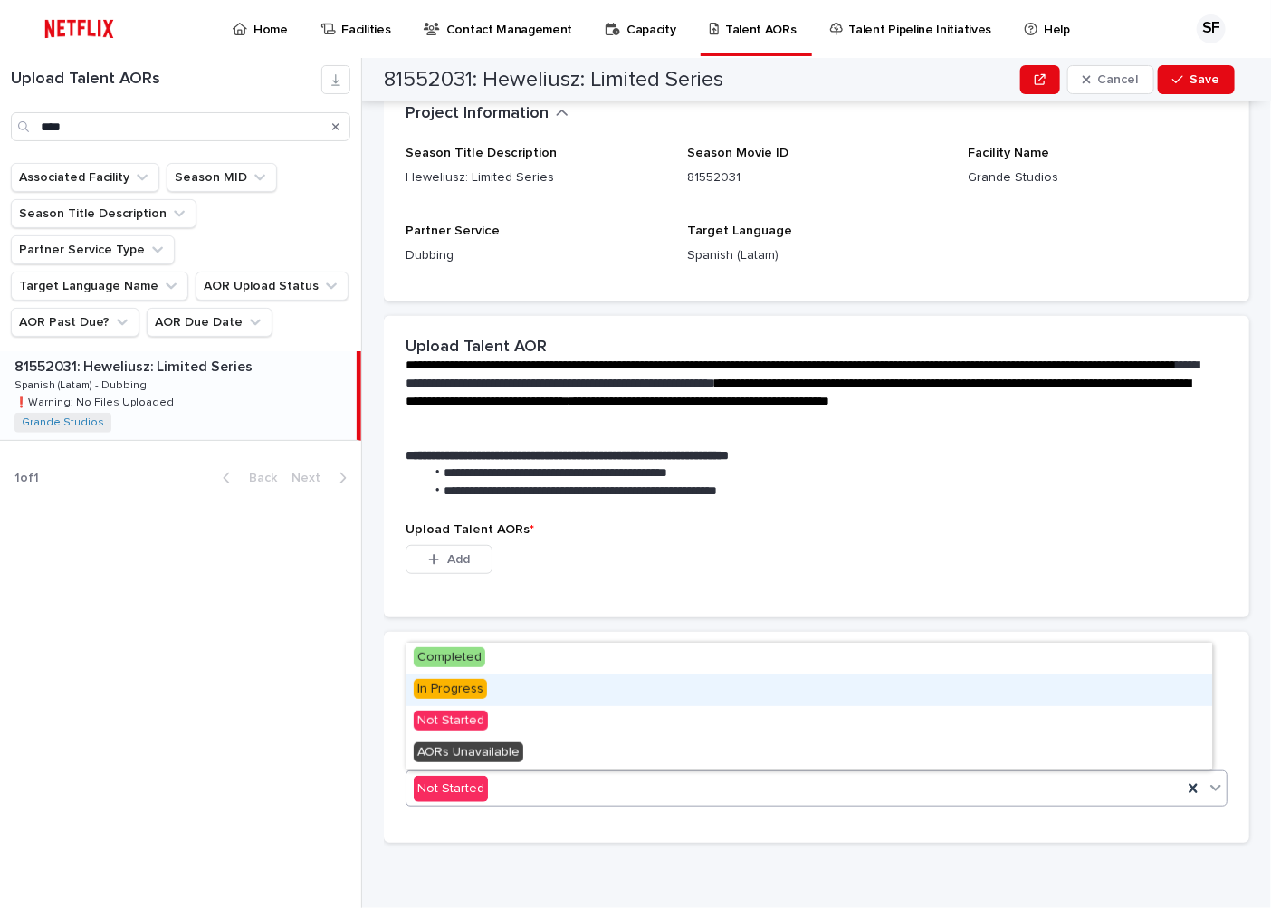
click at [501, 680] on div "In Progress" at bounding box center [809, 690] width 806 height 32
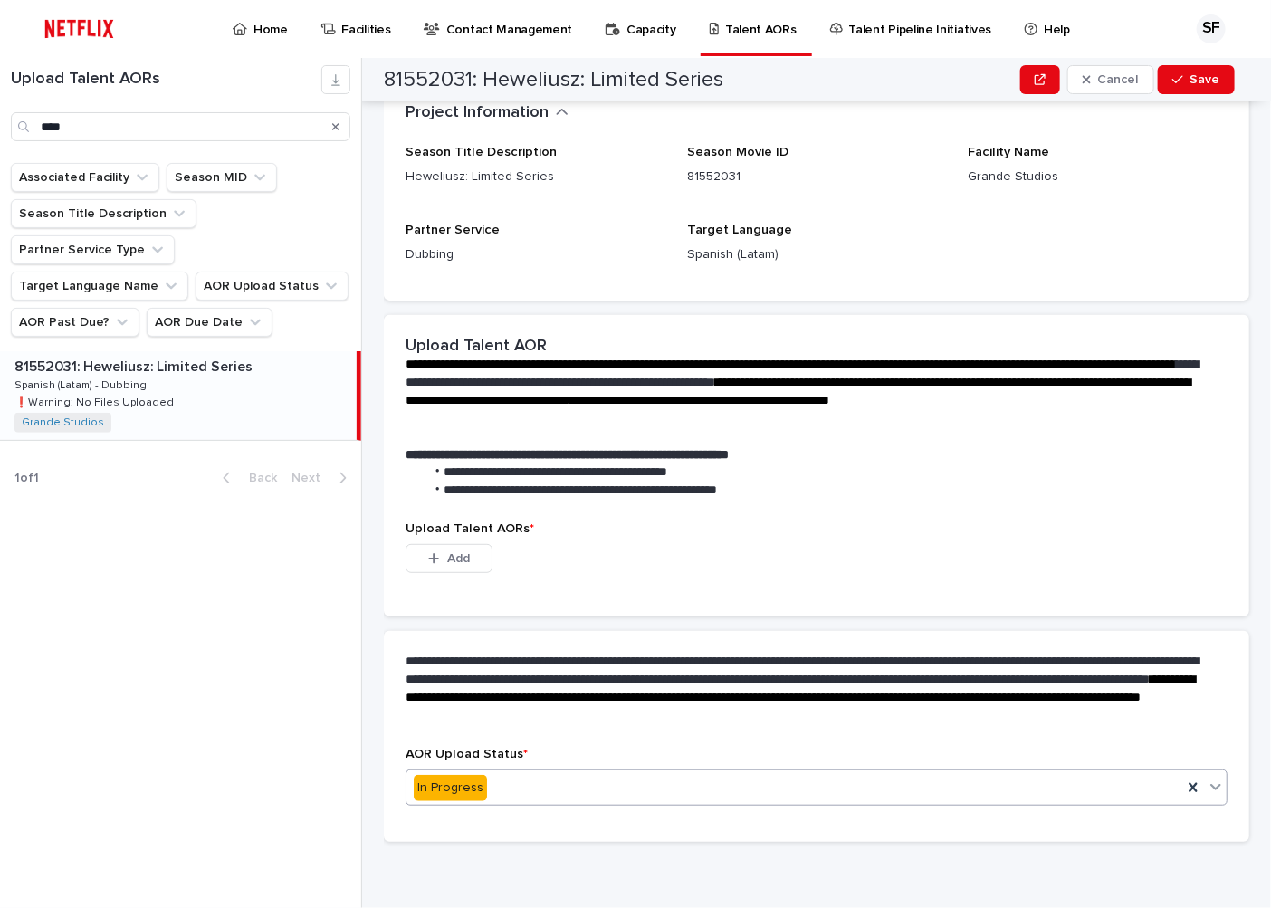
scroll to position [106, 0]
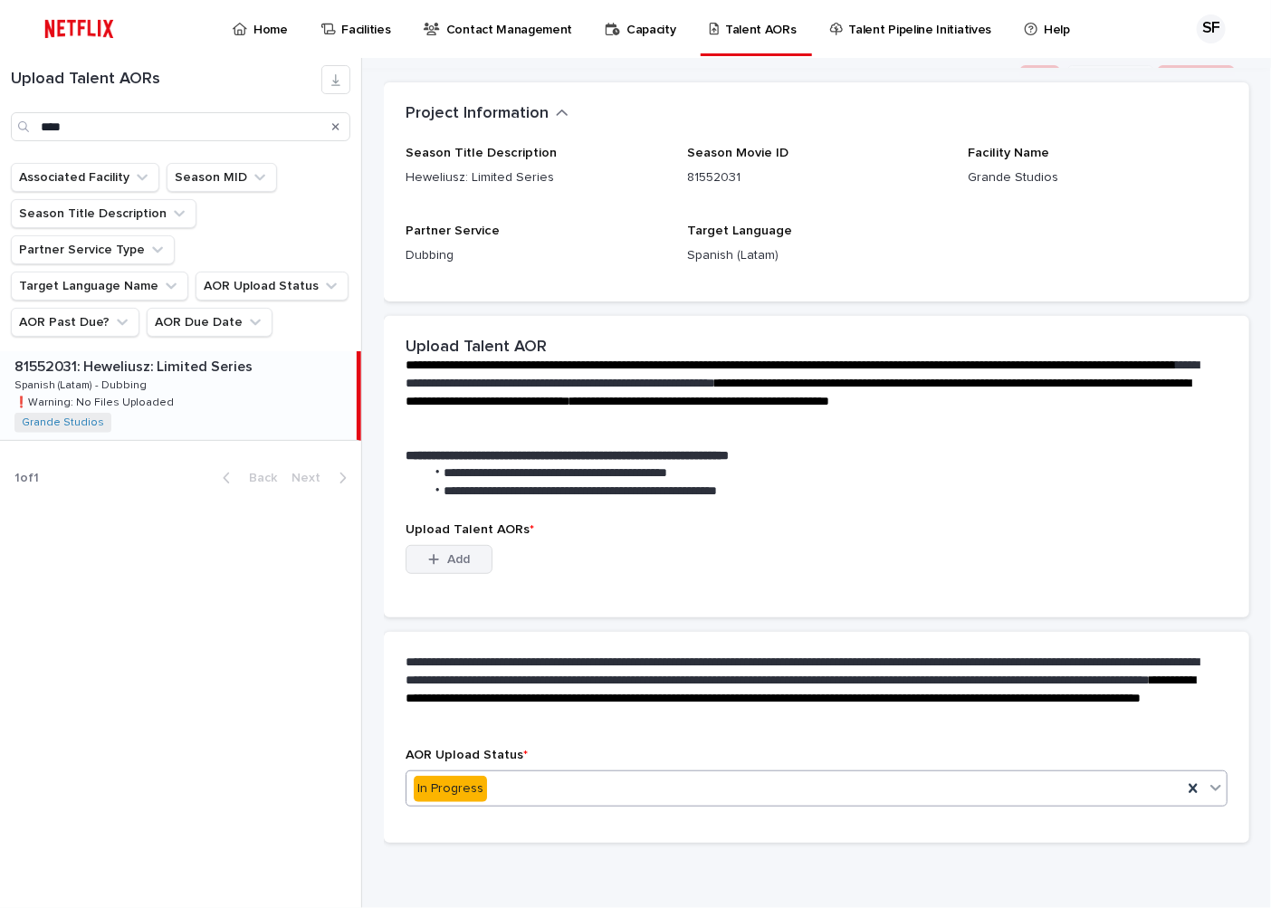
click at [444, 550] on button "Add" at bounding box center [448, 559] width 87 height 29
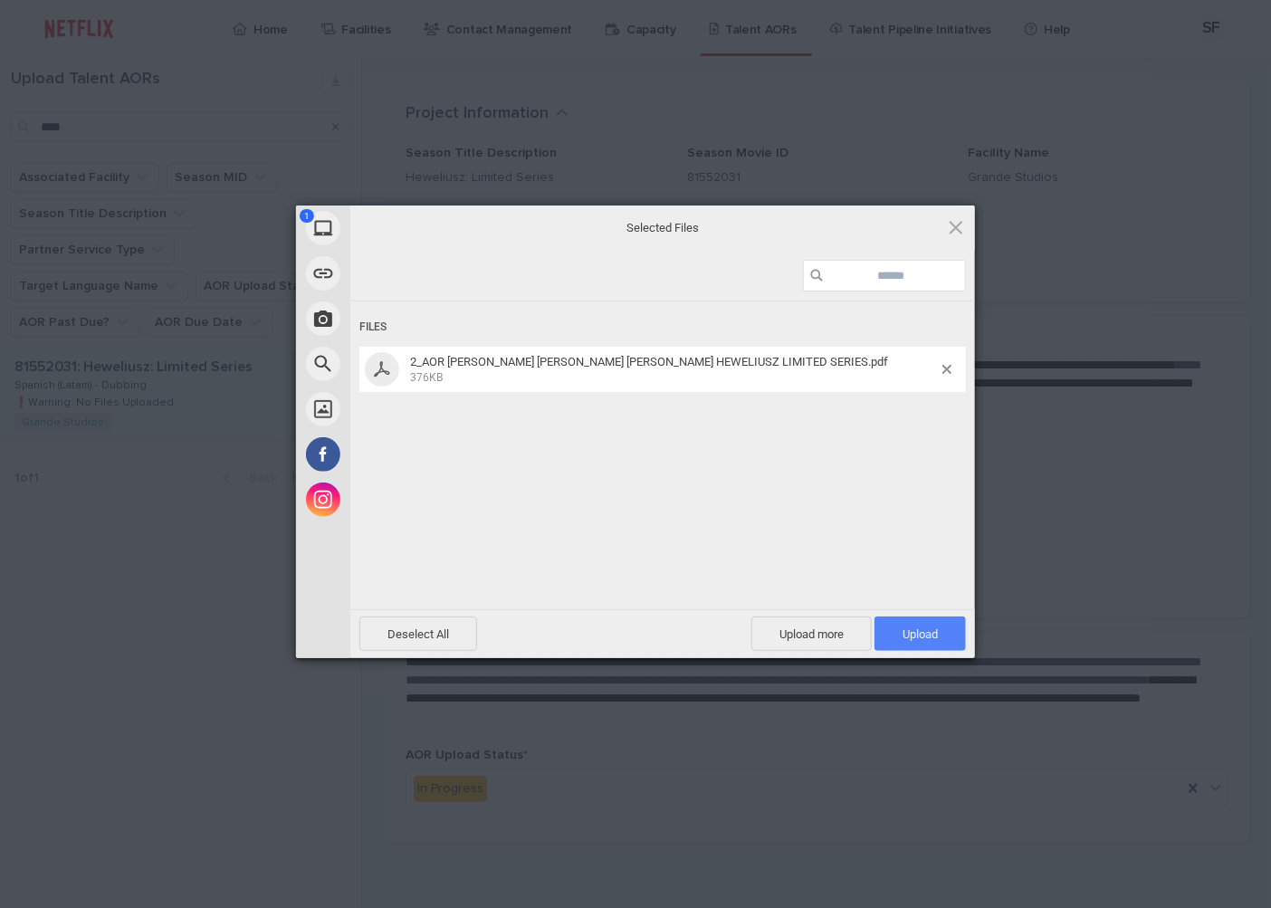
click at [916, 634] on span "Upload 1" at bounding box center [919, 634] width 35 height 14
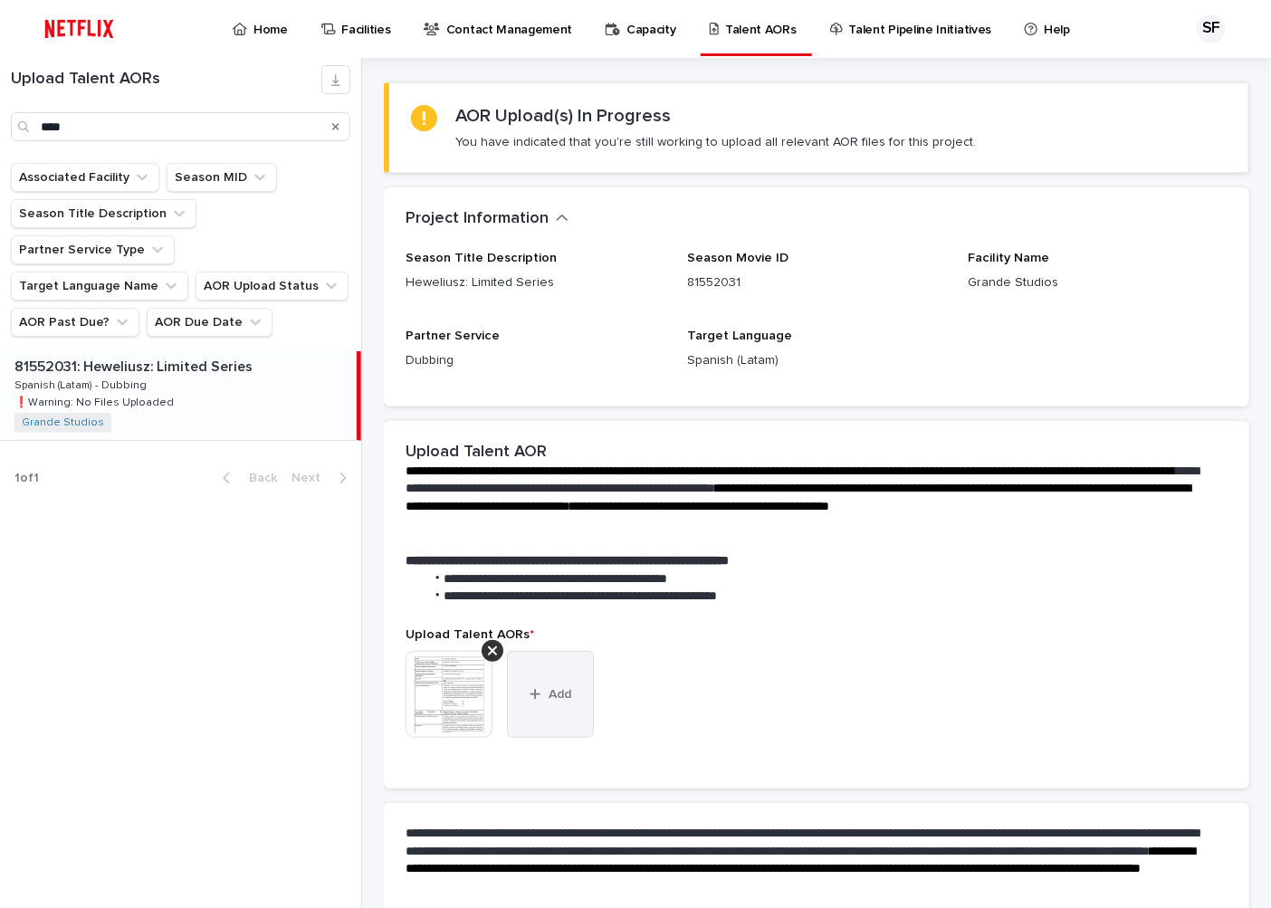
click at [568, 700] on button "Add" at bounding box center [550, 694] width 87 height 87
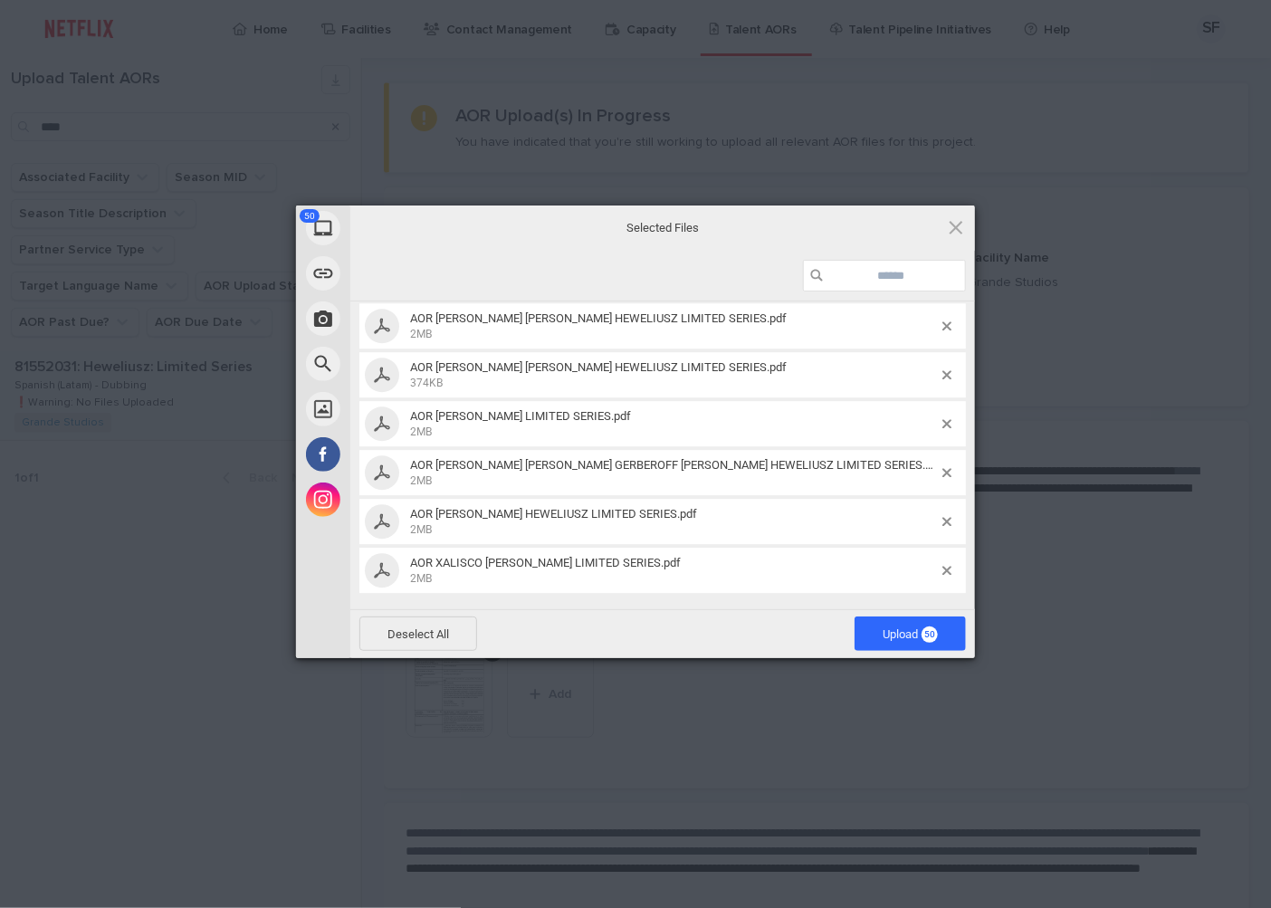
scroll to position [1590, 0]
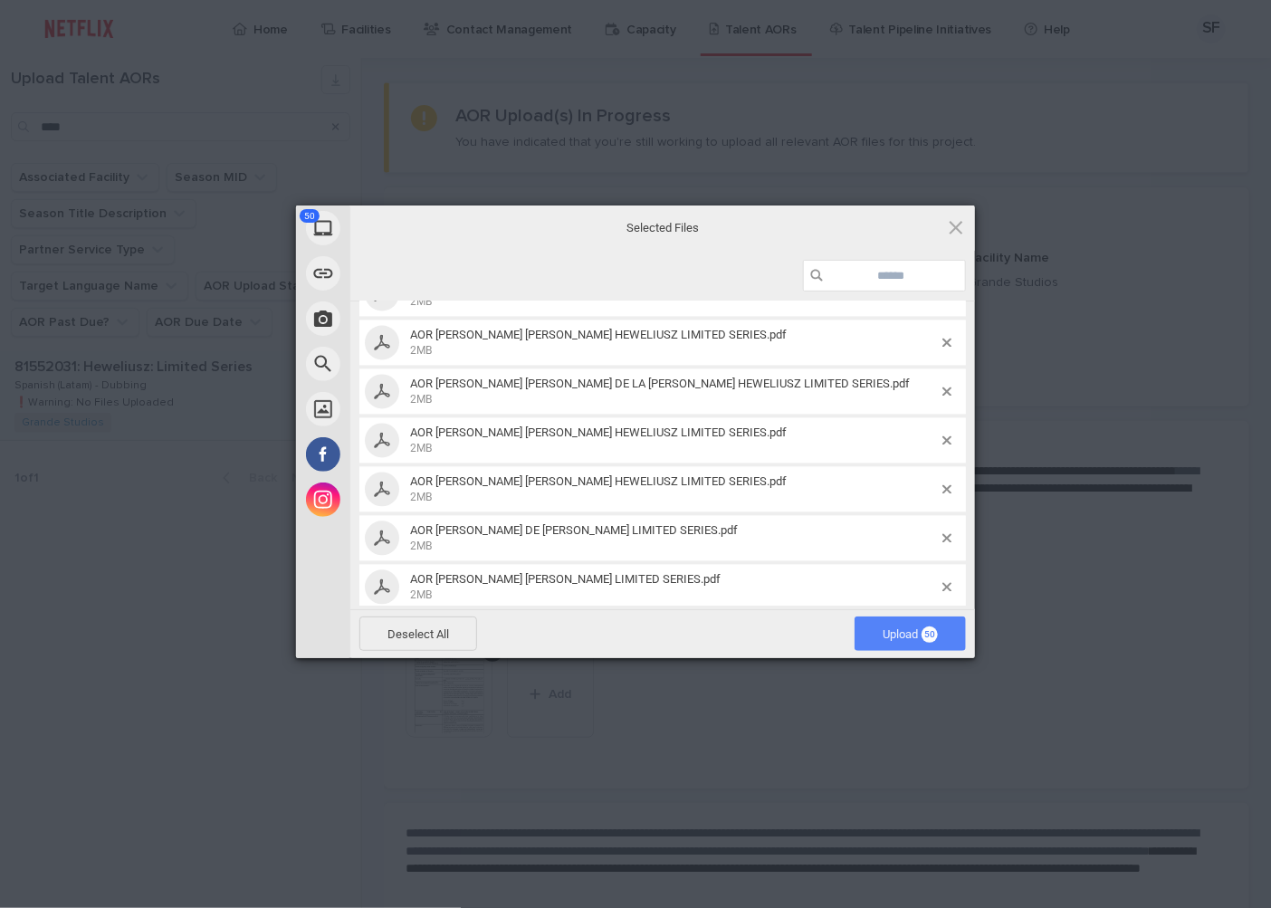
click at [915, 649] on span "Upload 50" at bounding box center [909, 633] width 111 height 34
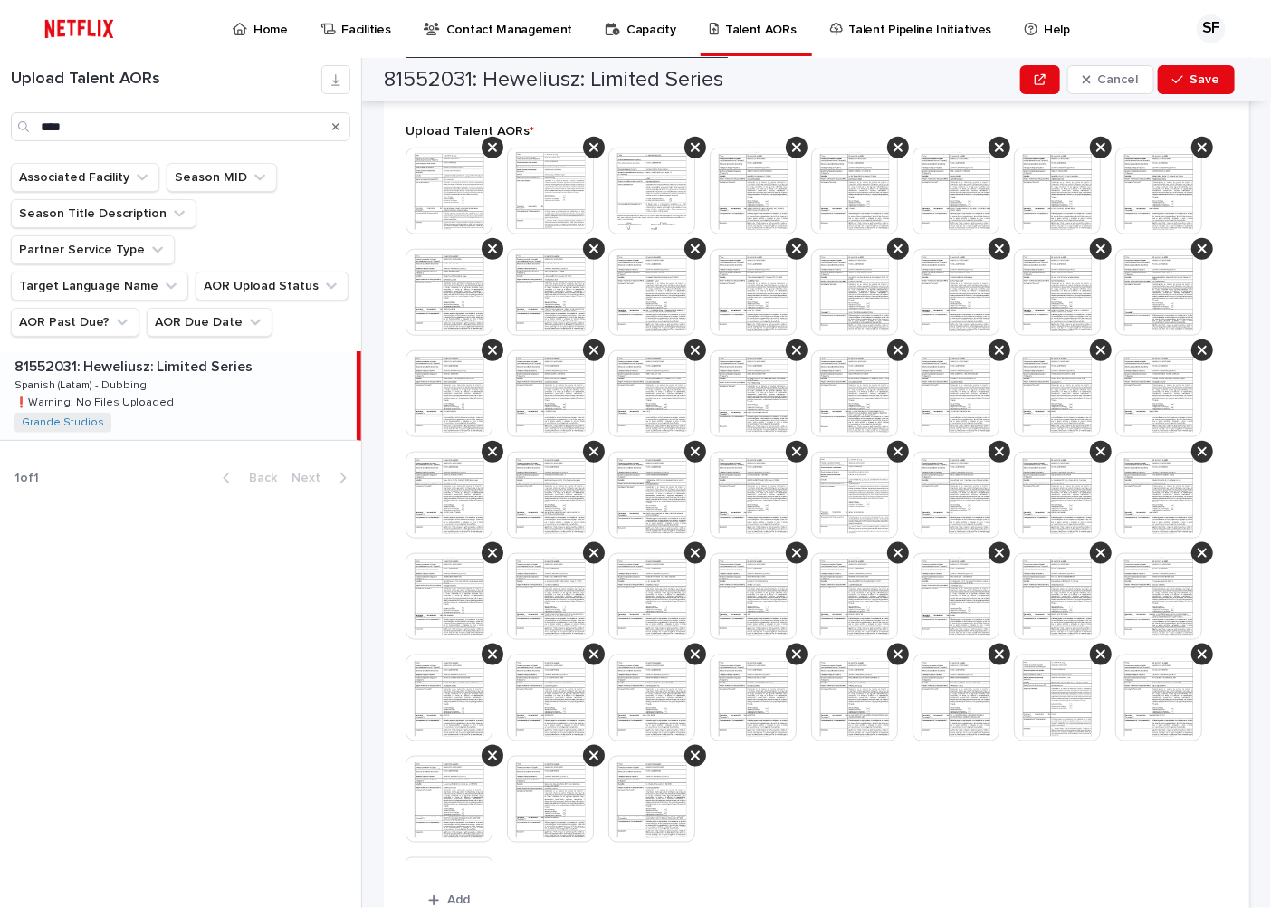
scroll to position [1080, 0]
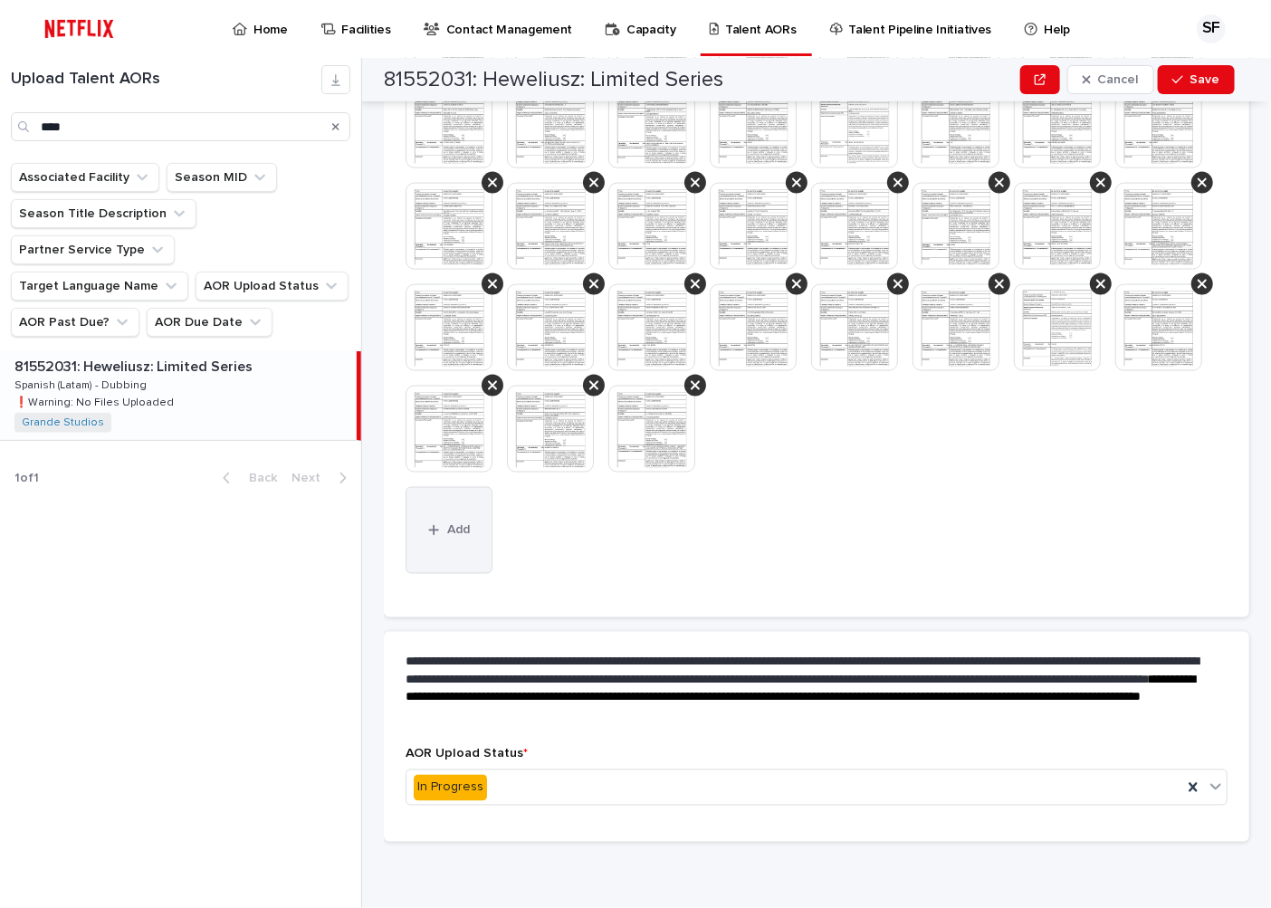
click at [457, 524] on span "Add" at bounding box center [458, 530] width 23 height 13
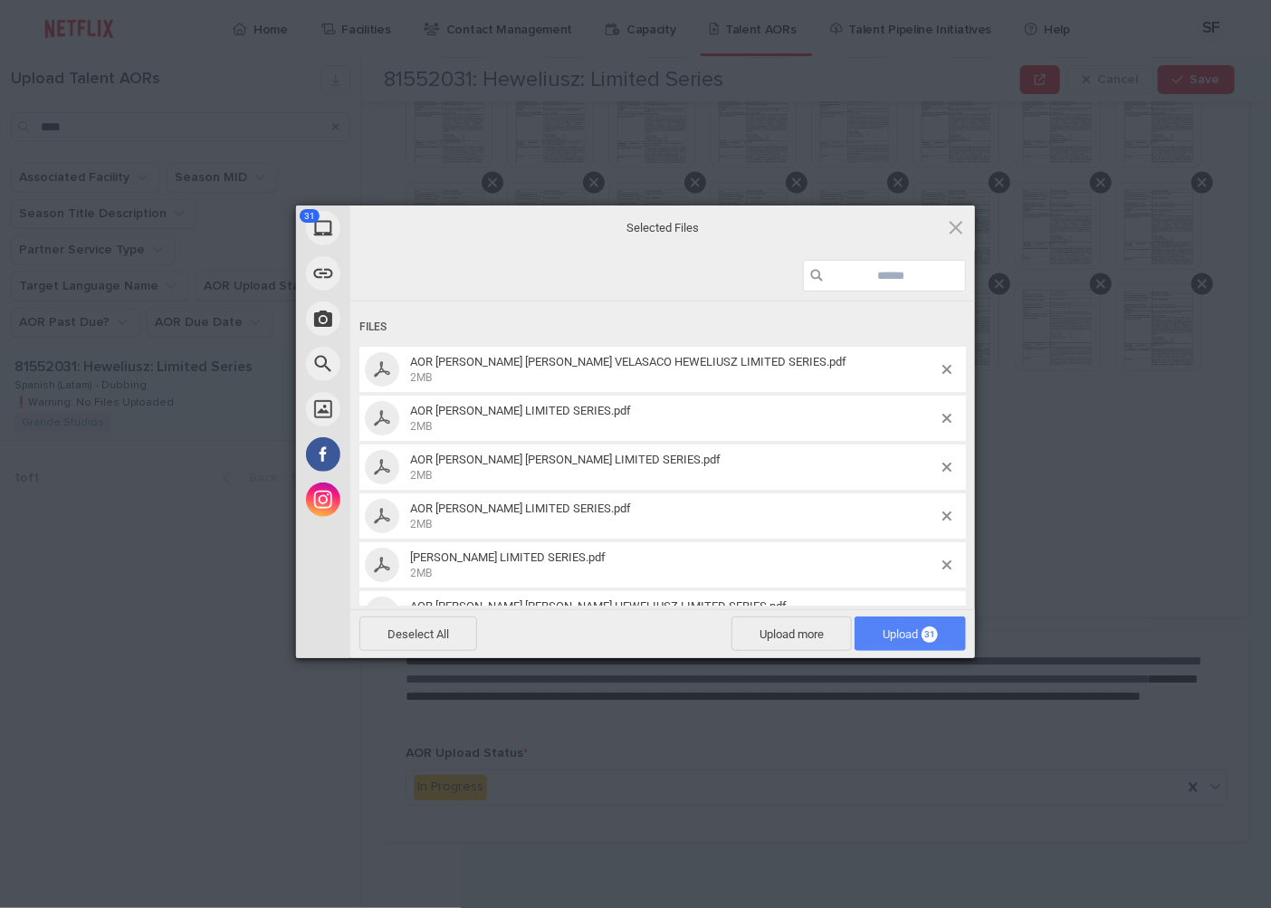
click at [872, 623] on span "Upload 31" at bounding box center [909, 633] width 111 height 34
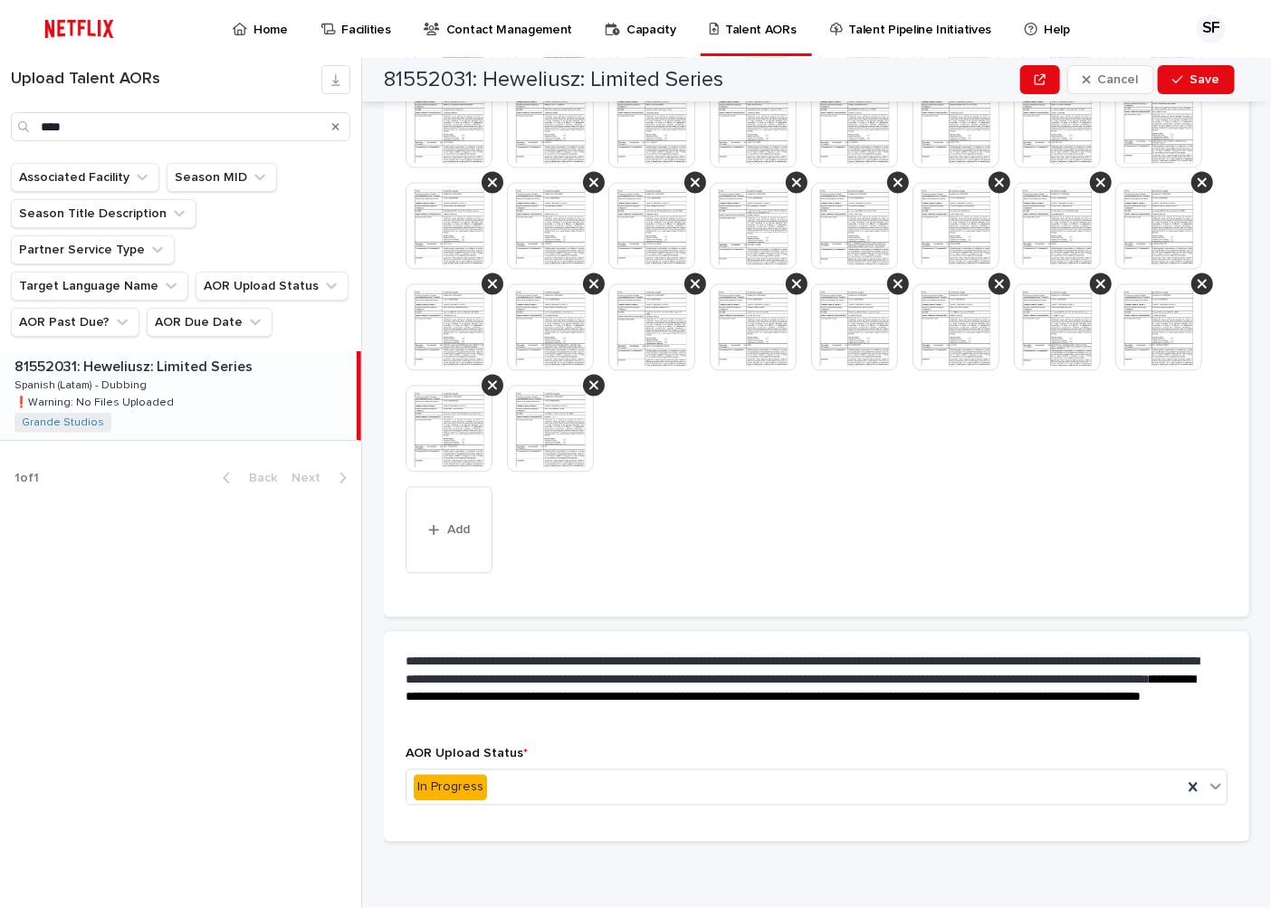
scroll to position [1485, 0]
click at [1207, 77] on span "Save" at bounding box center [1205, 79] width 30 height 13
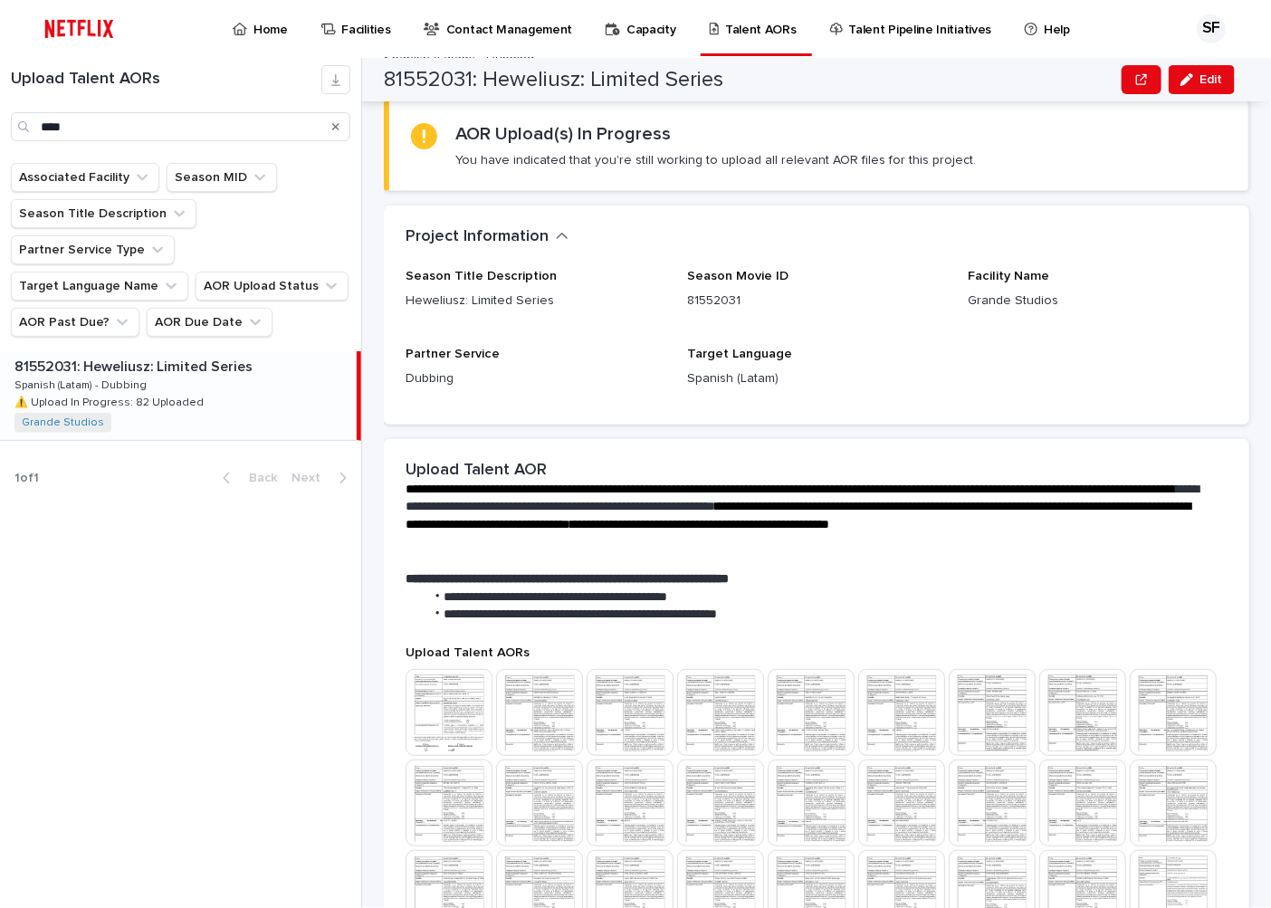
scroll to position [0, 0]
